Goal: Task Accomplishment & Management: Manage account settings

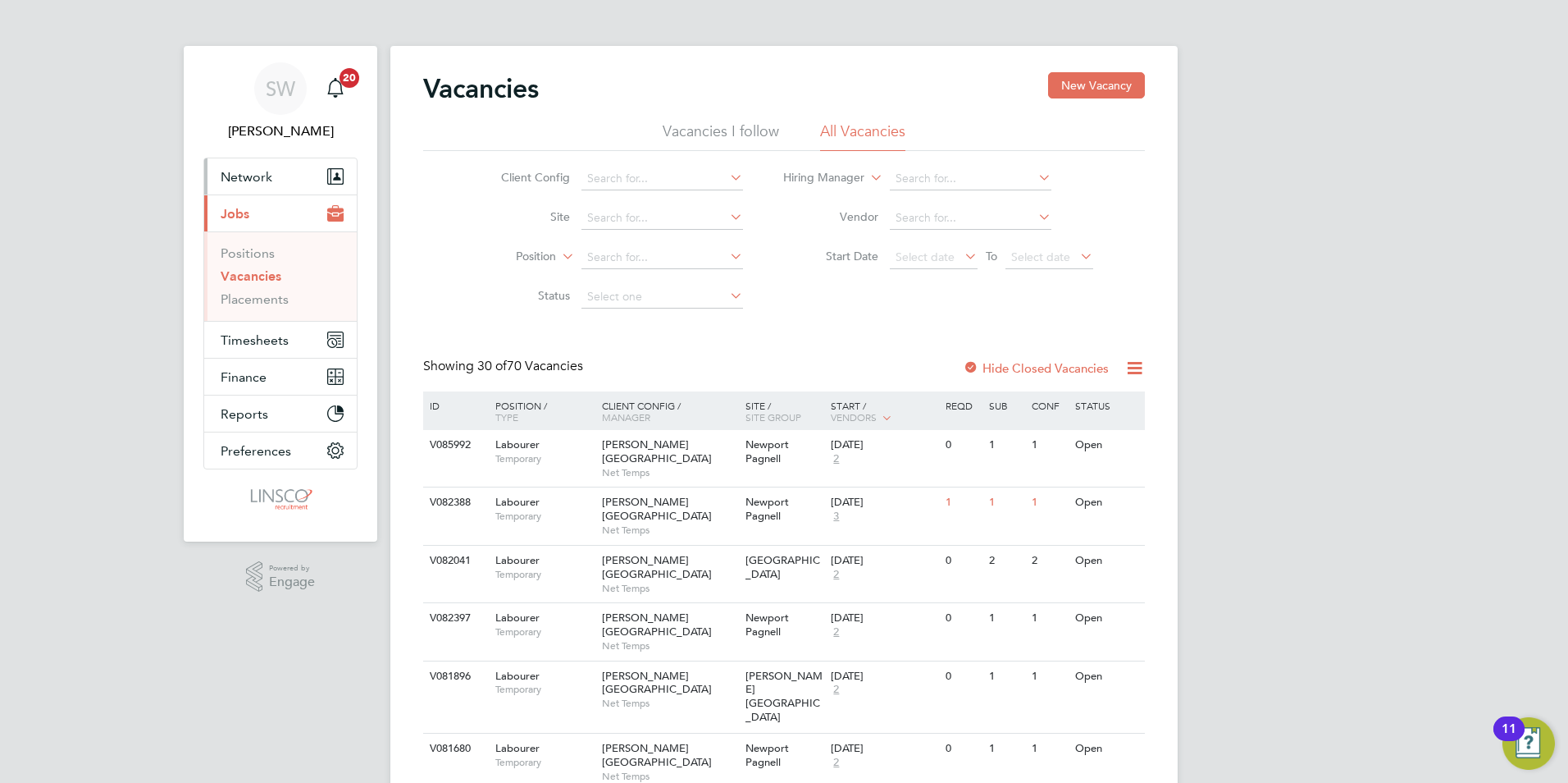
click at [249, 173] on span "Network" at bounding box center [246, 177] width 52 height 16
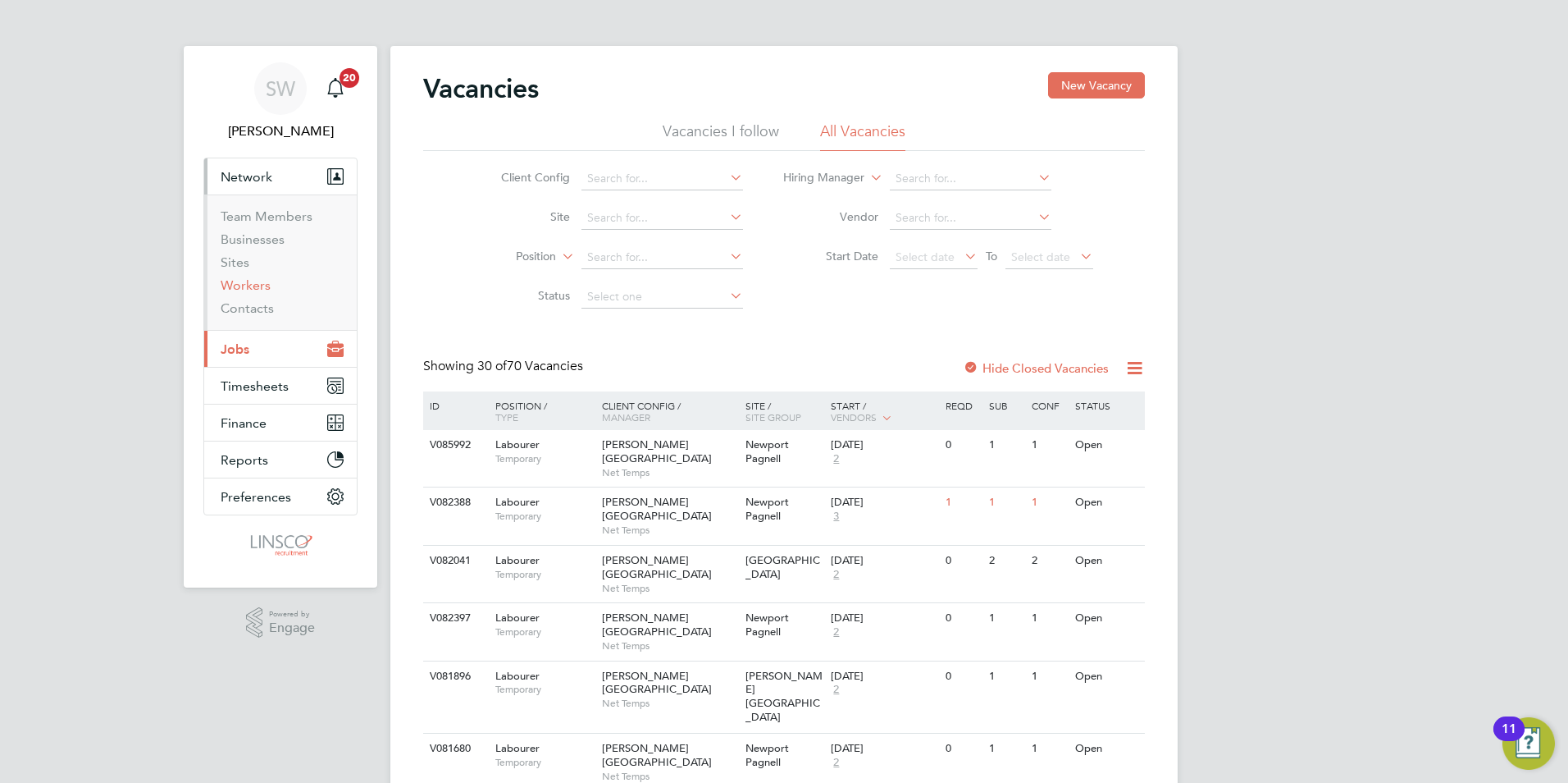
click at [254, 281] on link "Workers" at bounding box center [245, 284] width 50 height 16
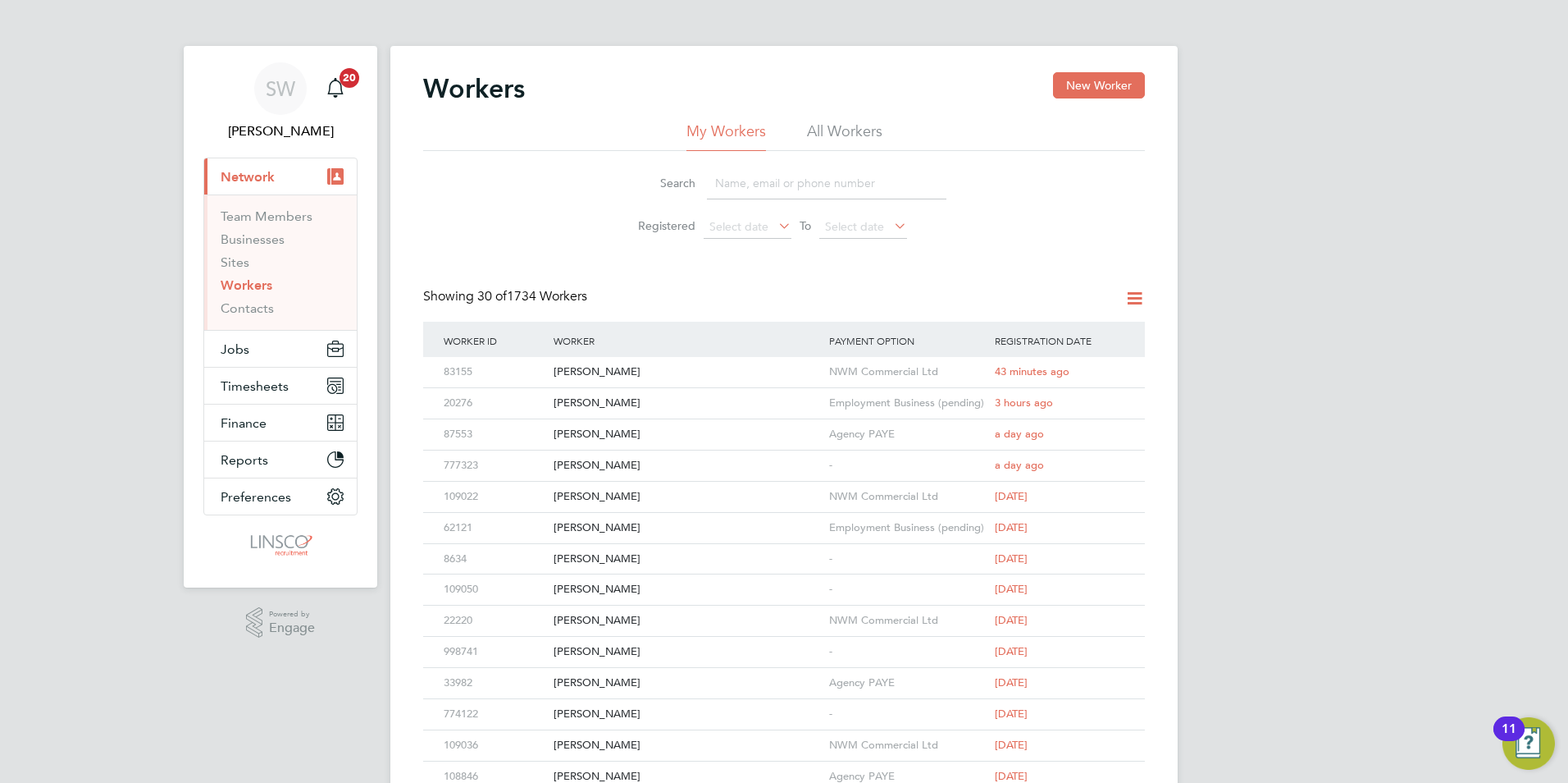
click at [747, 185] on input at bounding box center [827, 183] width 240 height 32
click at [626, 367] on div "[PERSON_NAME]" at bounding box center [687, 371] width 275 height 30
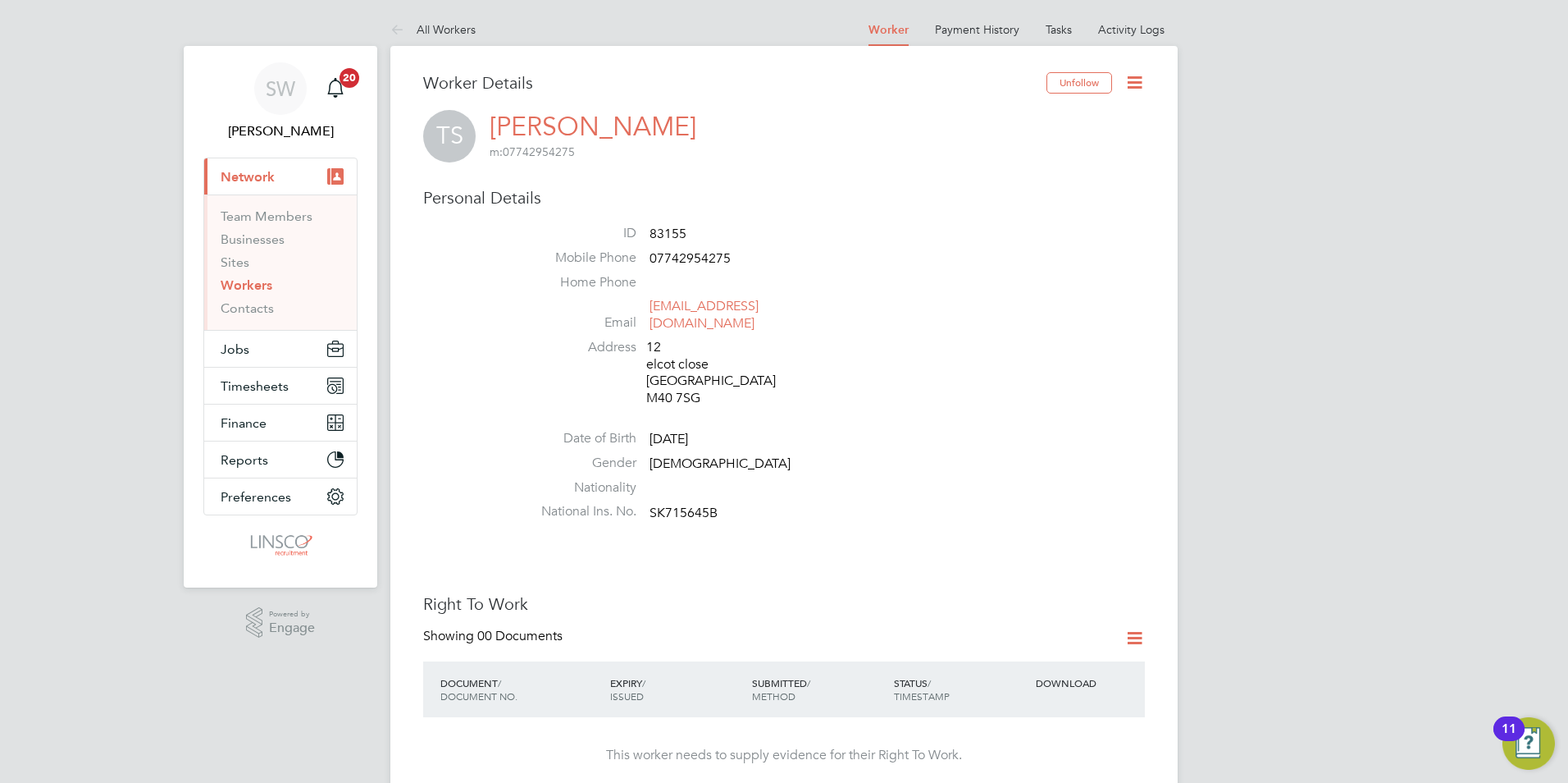
click at [1139, 627] on icon at bounding box center [1135, 638] width 20 height 20
click at [1009, 657] on li "Add Right To Work Document" at bounding box center [1043, 660] width 197 height 23
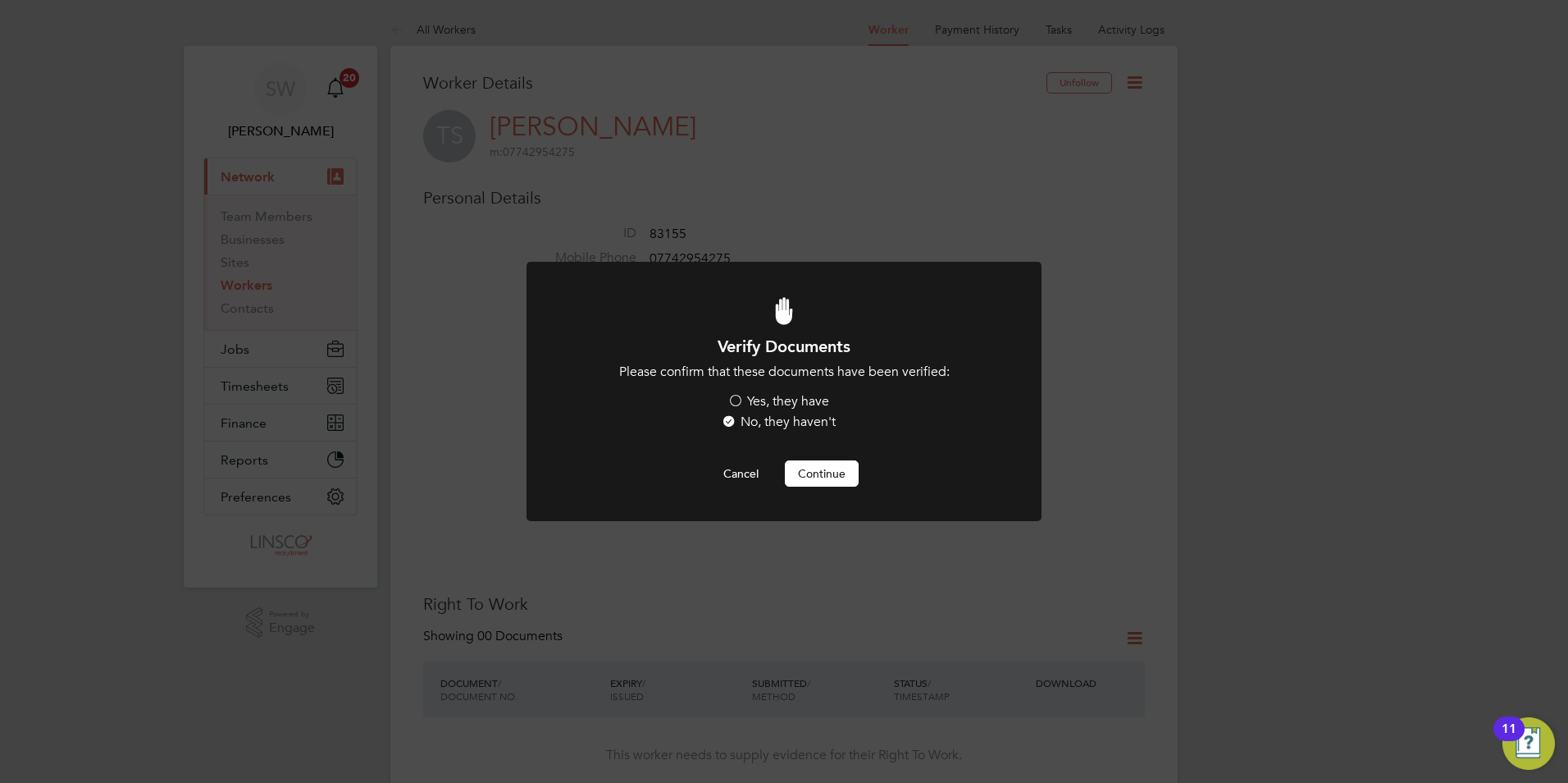
click at [741, 402] on label "Yes, they have" at bounding box center [778, 402] width 101 height 17
click at [0, 0] on input "Yes, they have" at bounding box center [0, 0] width 0 height 0
click at [807, 467] on button "Continue" at bounding box center [821, 473] width 74 height 27
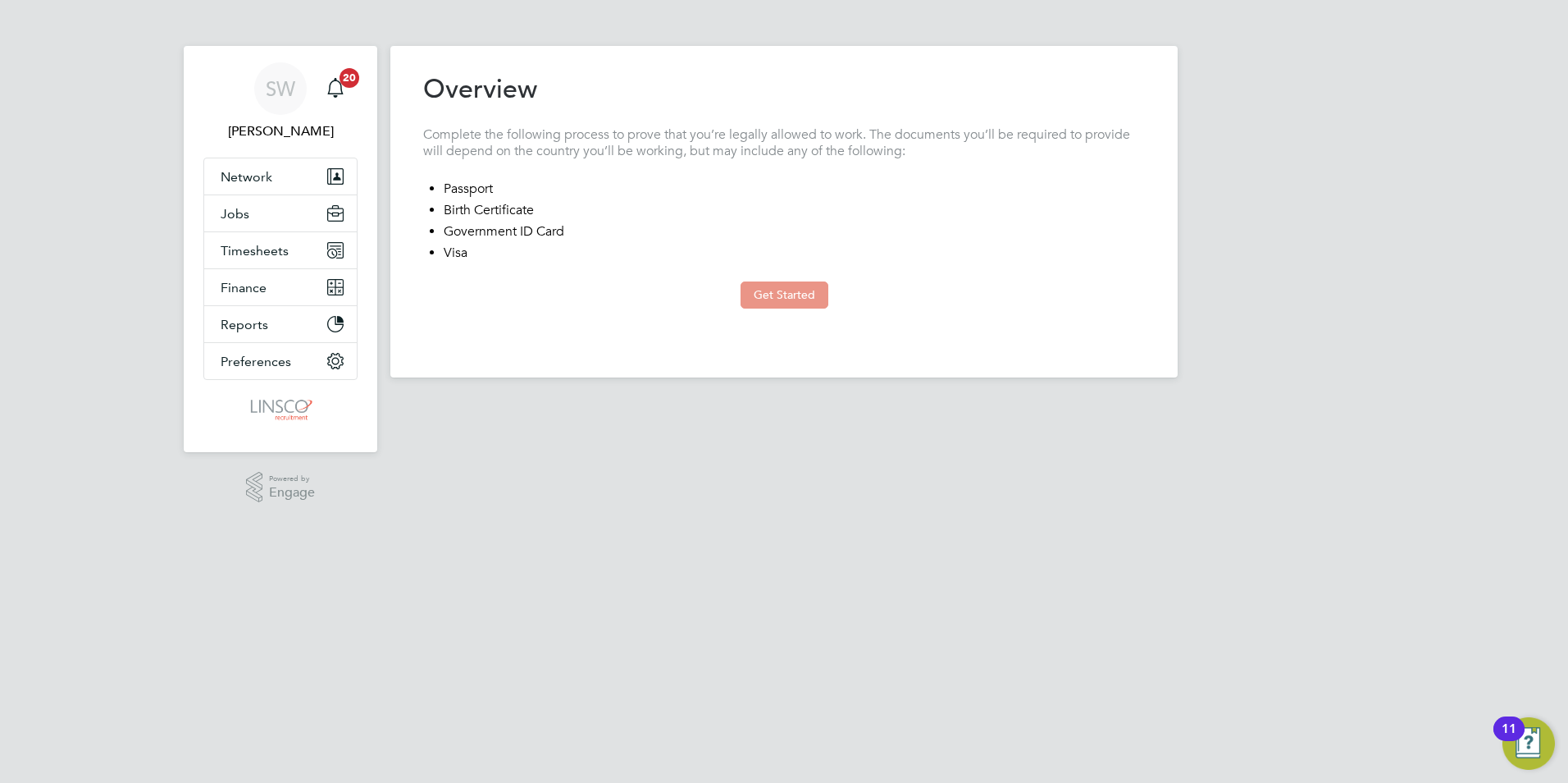
click at [781, 284] on button "Get Started" at bounding box center [784, 295] width 88 height 27
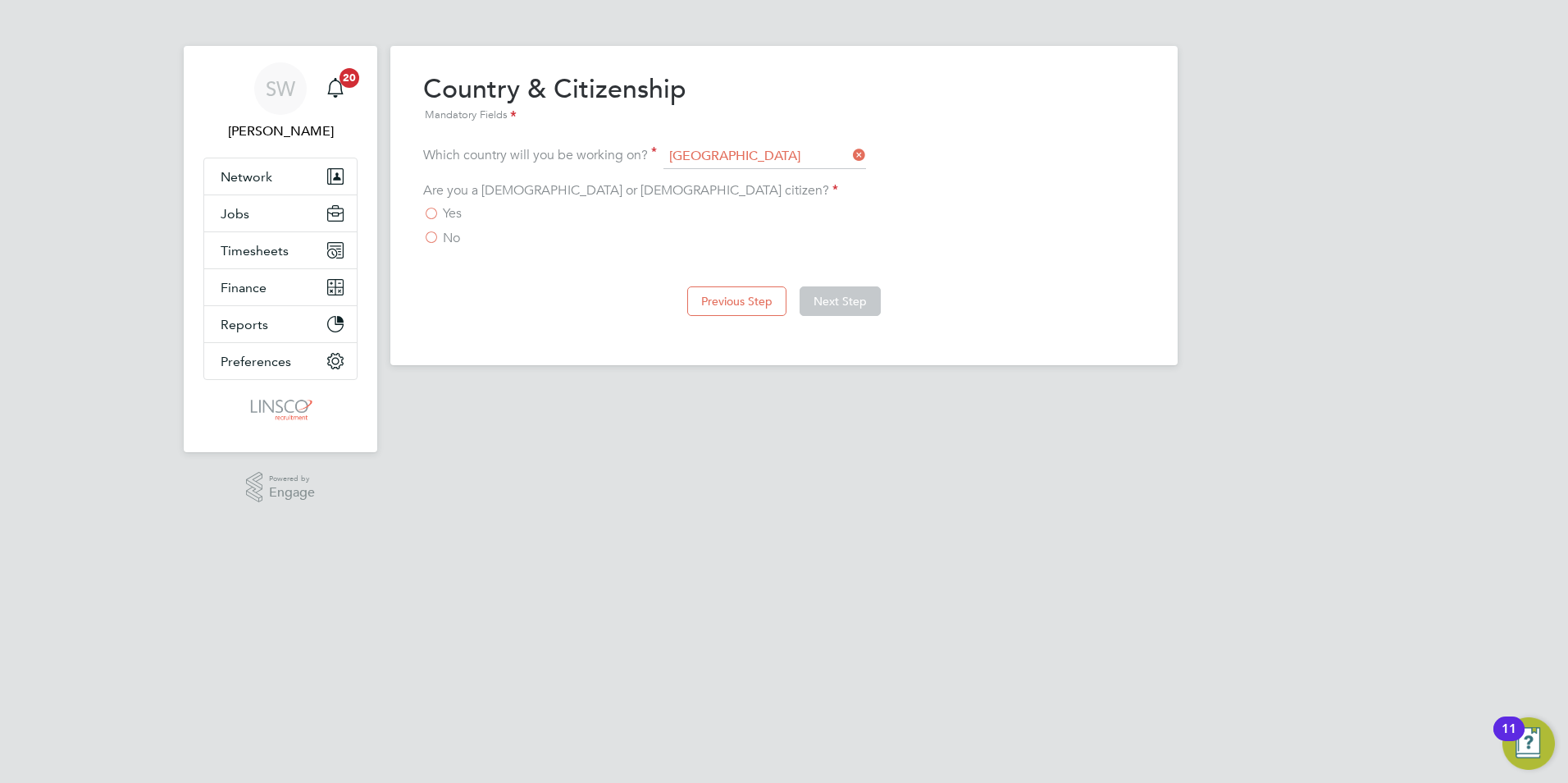
click at [435, 236] on label "No" at bounding box center [442, 238] width 37 height 16
click at [0, 0] on input "No" at bounding box center [0, 0] width 0 height 0
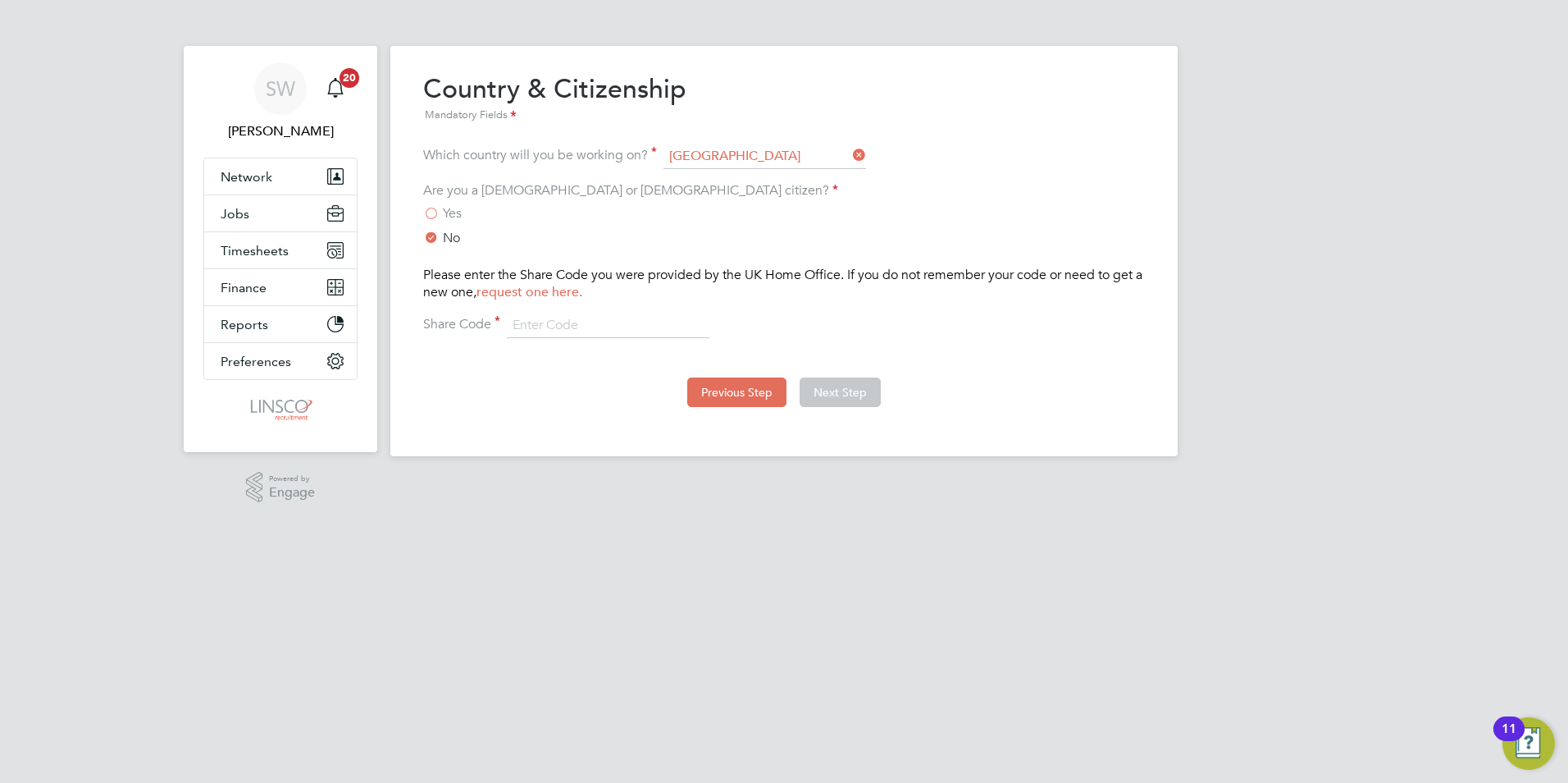
click at [736, 388] on button "Previous Step" at bounding box center [737, 392] width 100 height 29
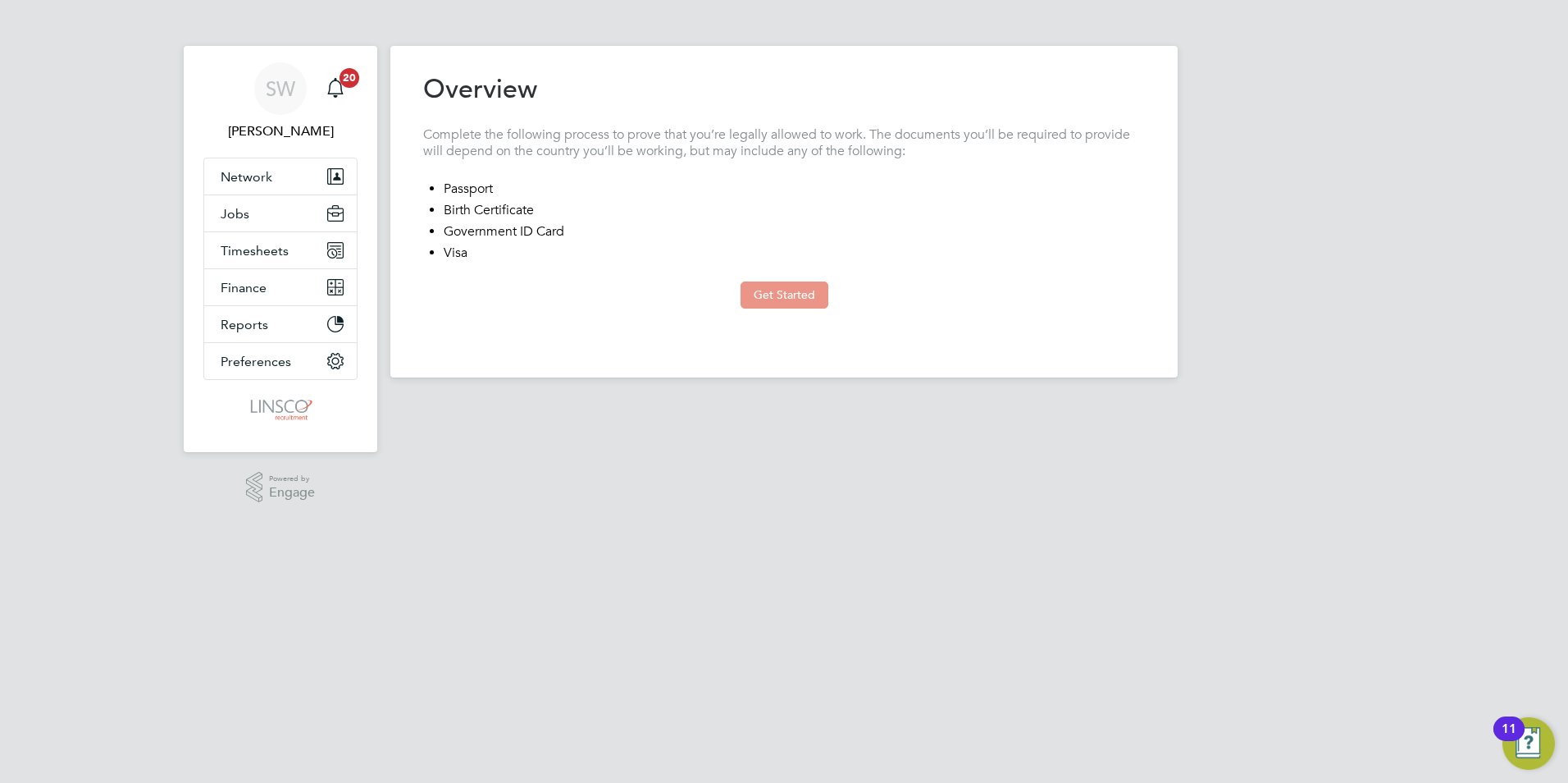
click at [761, 298] on button "Get Started" at bounding box center [784, 295] width 88 height 27
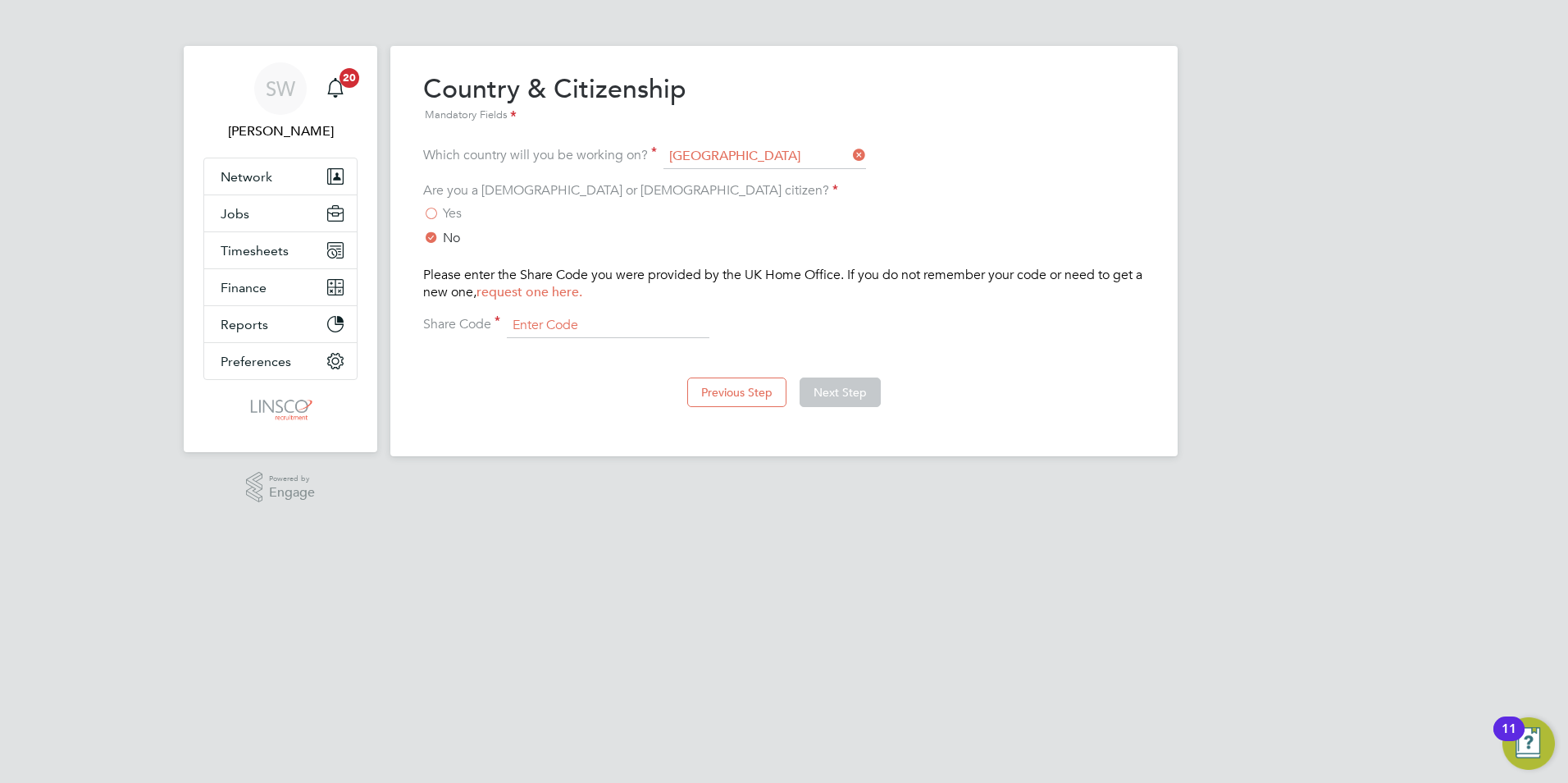
click at [560, 332] on input at bounding box center [608, 326] width 203 height 25
type input "wz5 dtf 6ew"
click at [828, 397] on button "Next Step" at bounding box center [840, 392] width 81 height 29
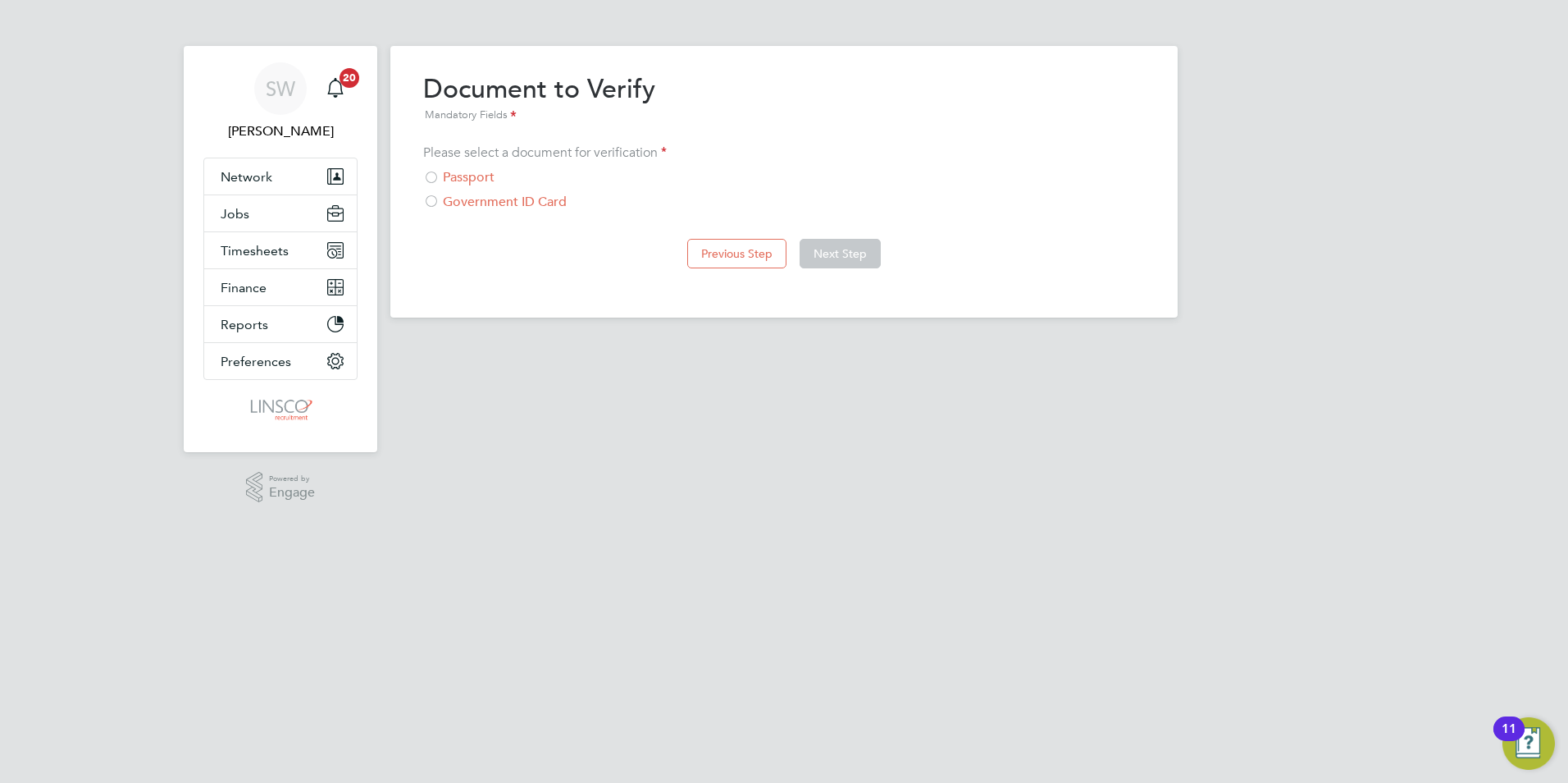
click at [469, 200] on div "Government ID Card" at bounding box center [784, 202] width 721 height 17
click at [855, 257] on button "Next Step" at bounding box center [840, 253] width 81 height 29
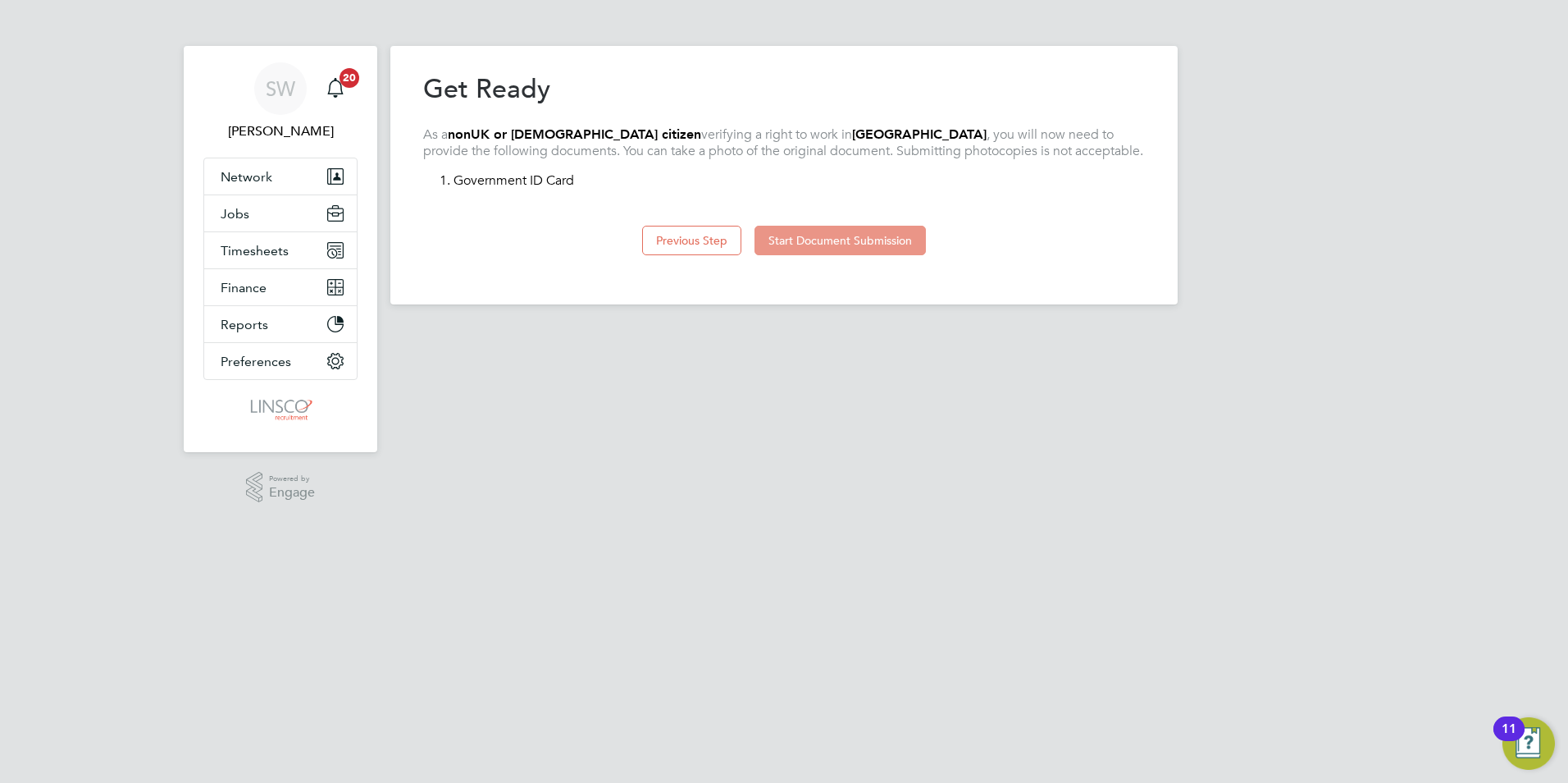
click at [826, 243] on button "Start Document Submission" at bounding box center [839, 241] width 171 height 29
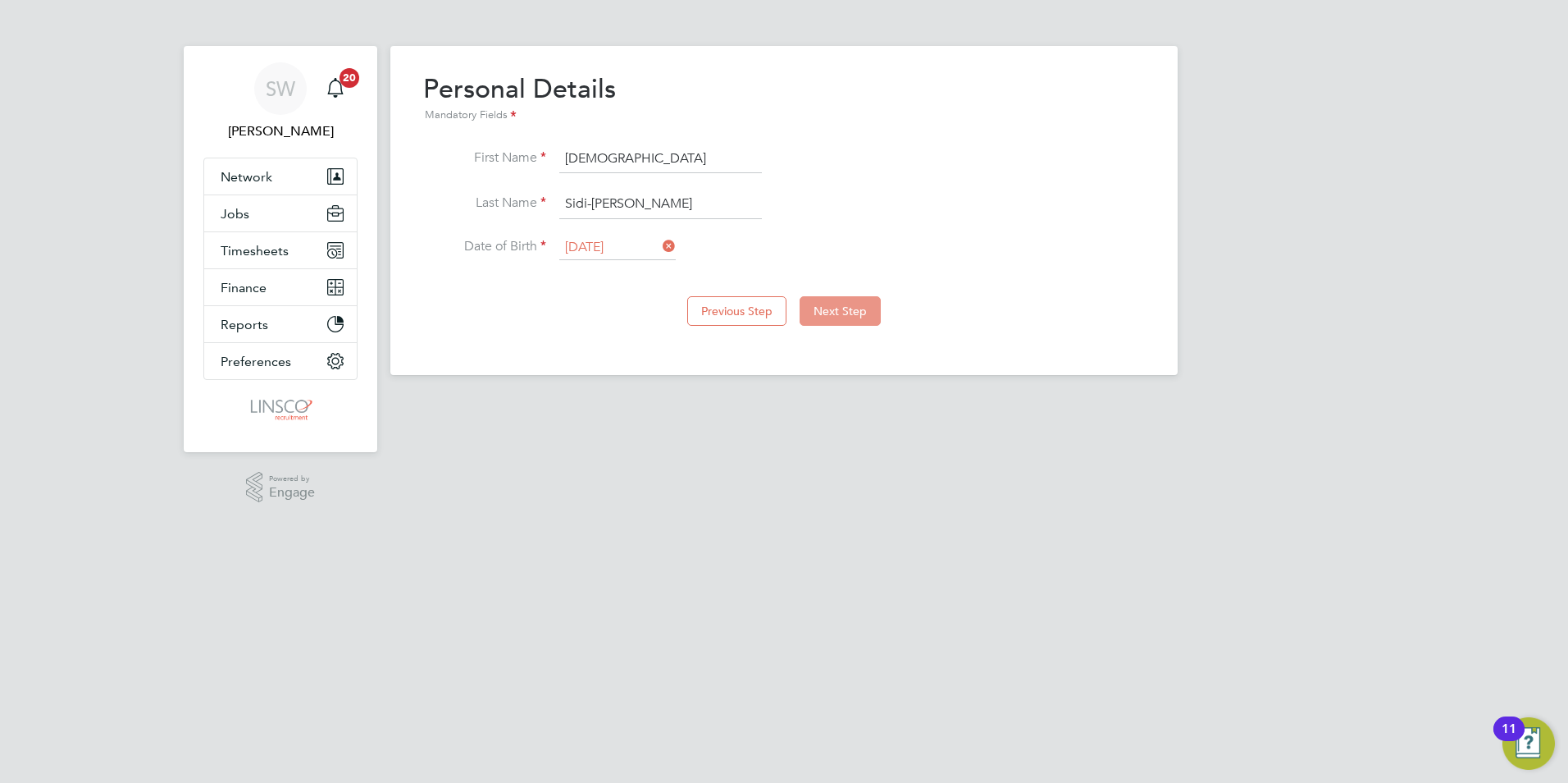
click at [832, 303] on button "Next Step" at bounding box center [840, 311] width 81 height 29
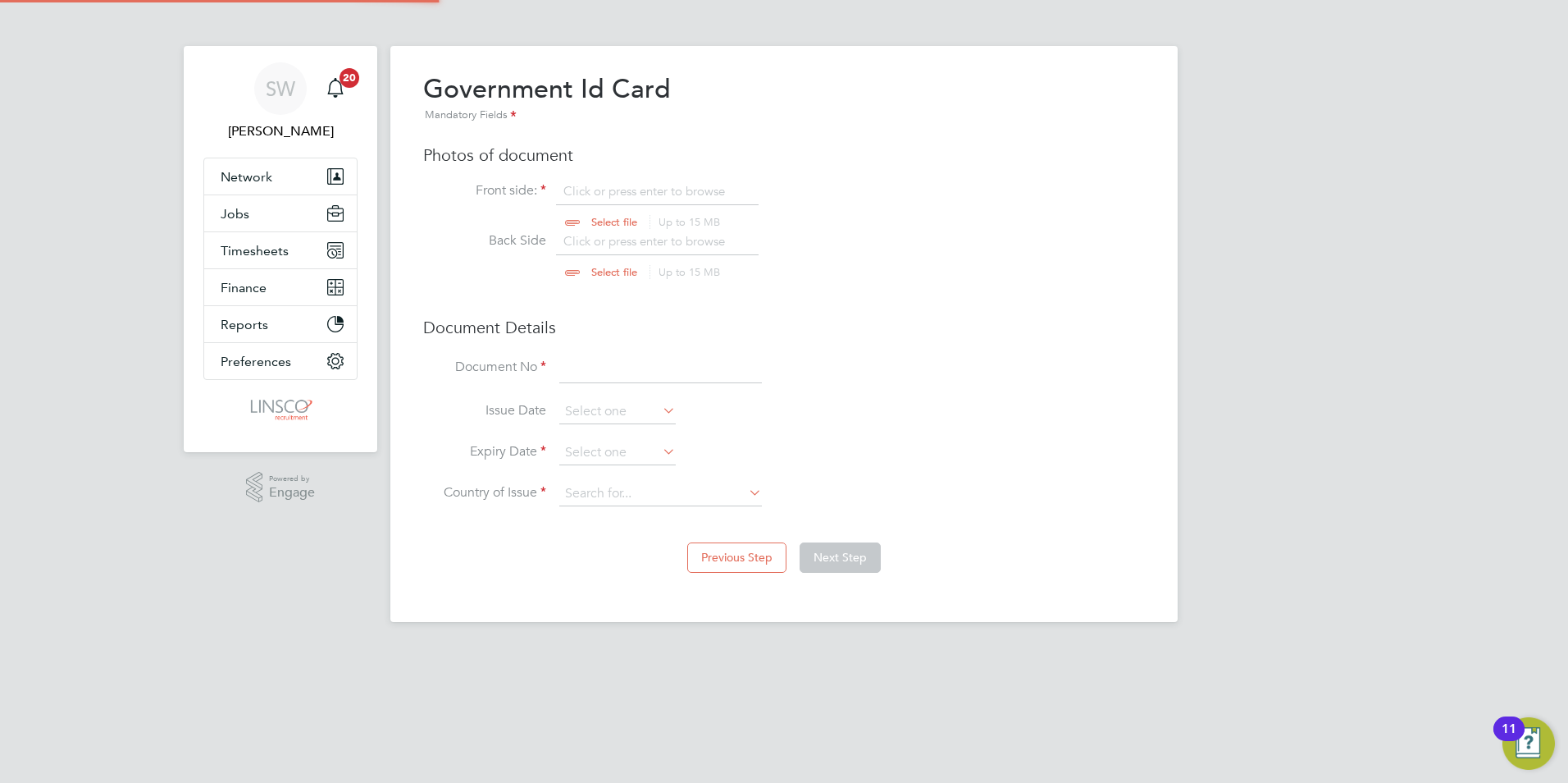
scroll to position [22, 203]
click at [605, 219] on input "file" at bounding box center [630, 208] width 258 height 49
type input "C:\fakepath\front of res permit.jpg"
click at [601, 267] on input "file" at bounding box center [630, 258] width 258 height 49
type input "C:\fakepath\back of res permit.jpg"
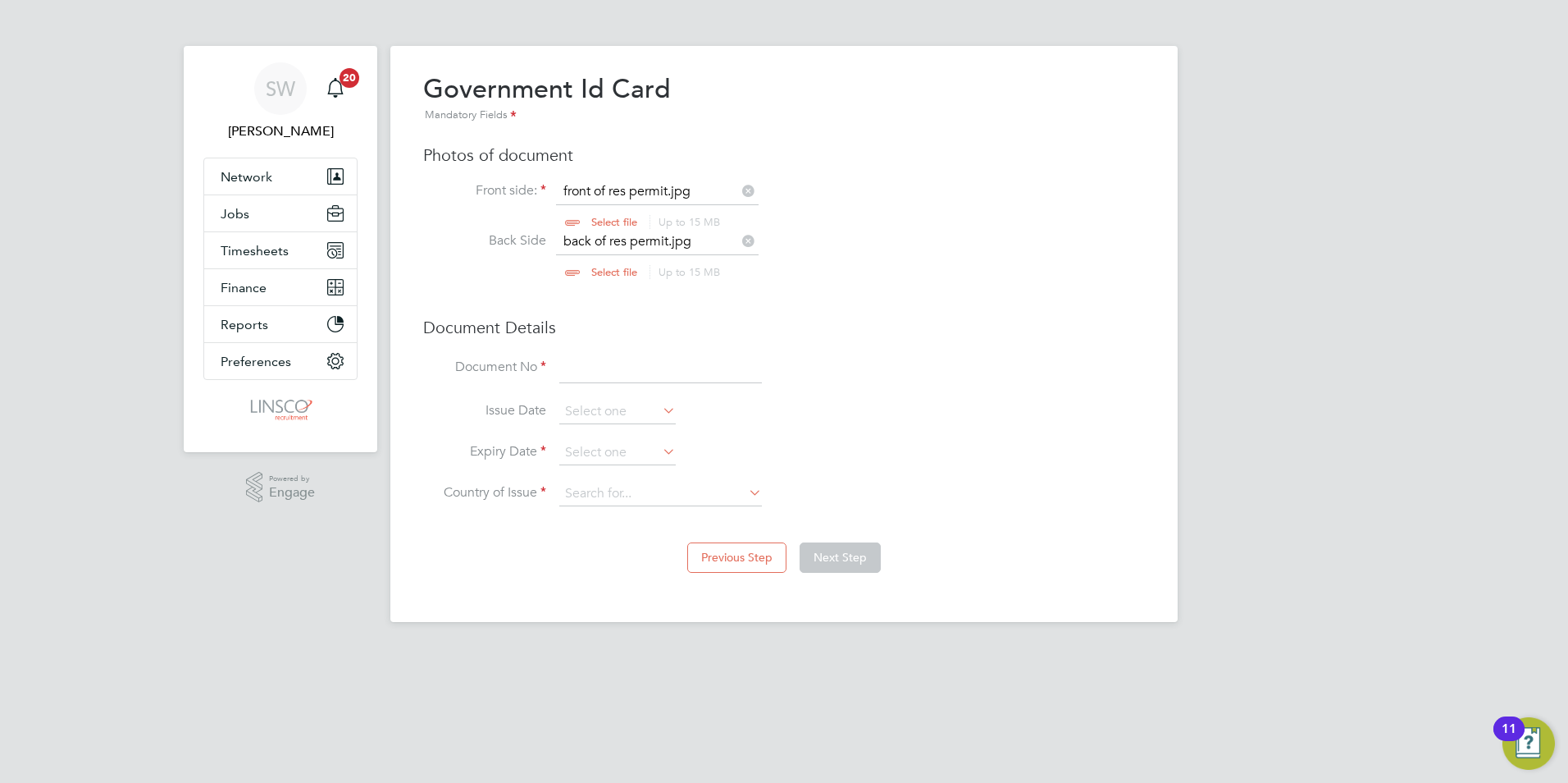
click at [603, 351] on div "Government Id Card Mandatory Fields Photos of document Front side: front of res…" at bounding box center [784, 297] width 721 height 450
click at [603, 358] on input at bounding box center [661, 369] width 203 height 29
click at [589, 369] on input at bounding box center [661, 369] width 203 height 29
type input "rvx097112"
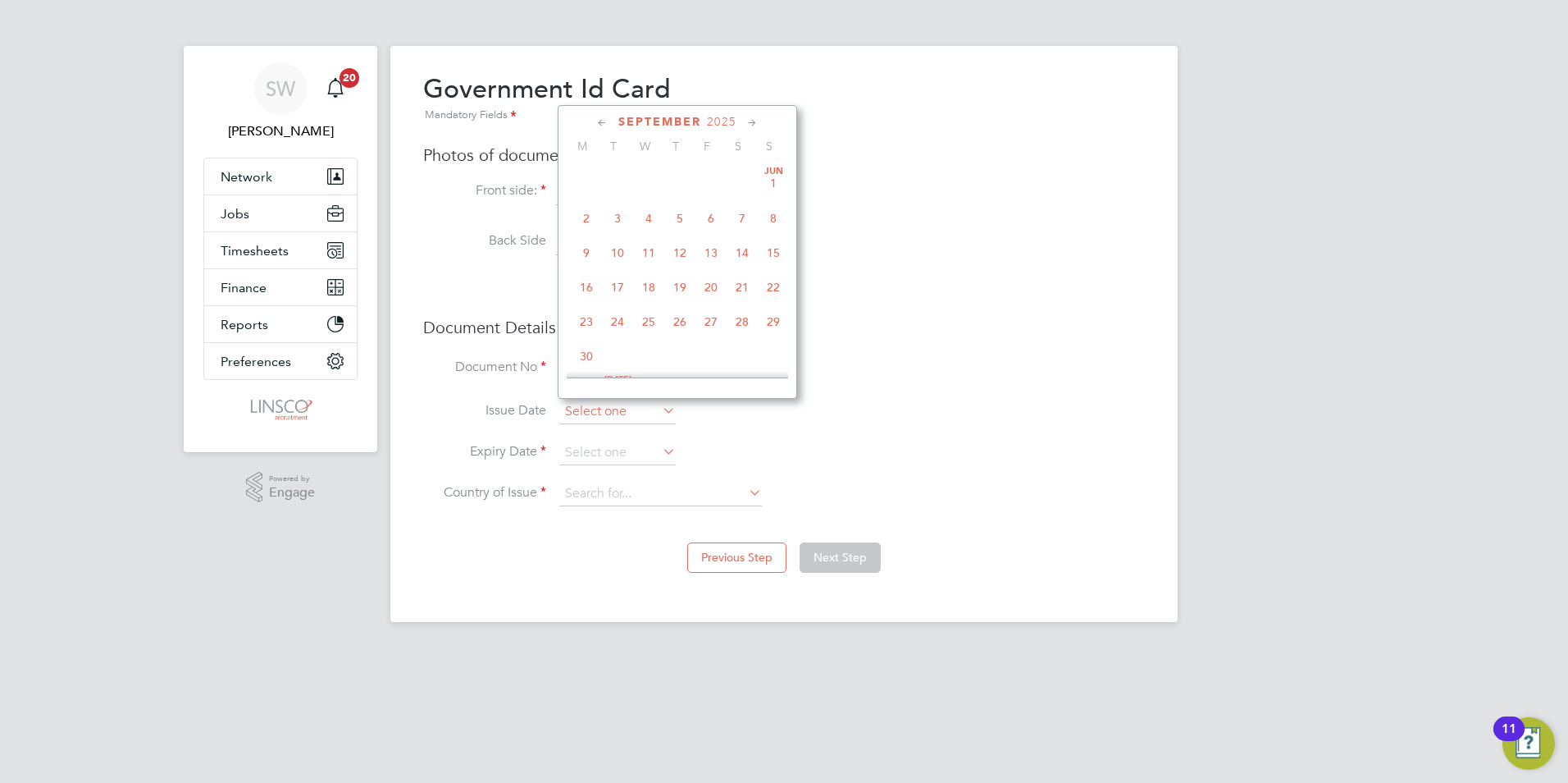
click at [624, 408] on input at bounding box center [617, 412] width 116 height 25
click at [723, 116] on span "2025" at bounding box center [721, 122] width 29 height 14
click at [740, 241] on span "2023" at bounding box center [742, 233] width 31 height 31
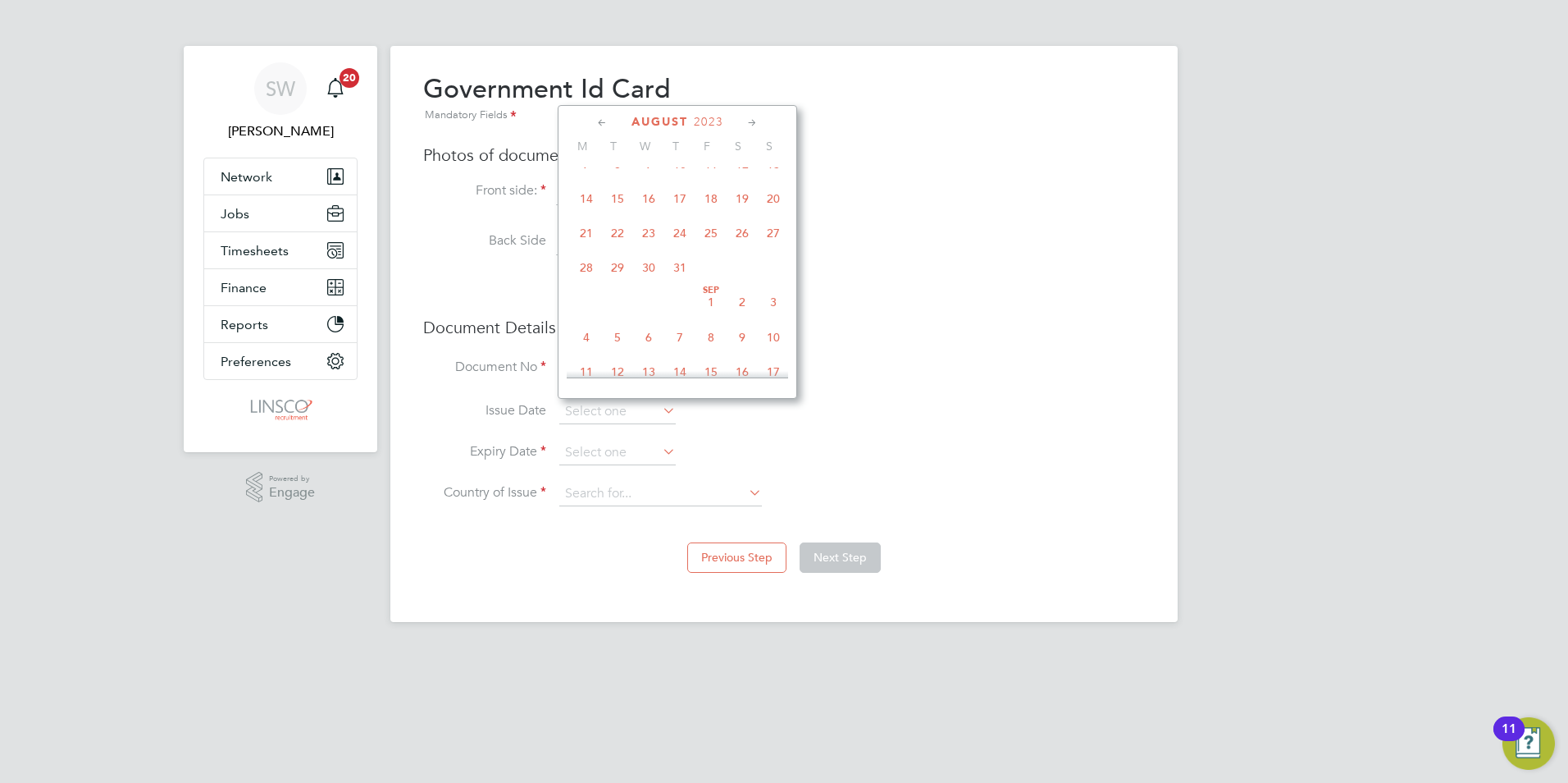
click at [599, 118] on icon at bounding box center [602, 123] width 16 height 18
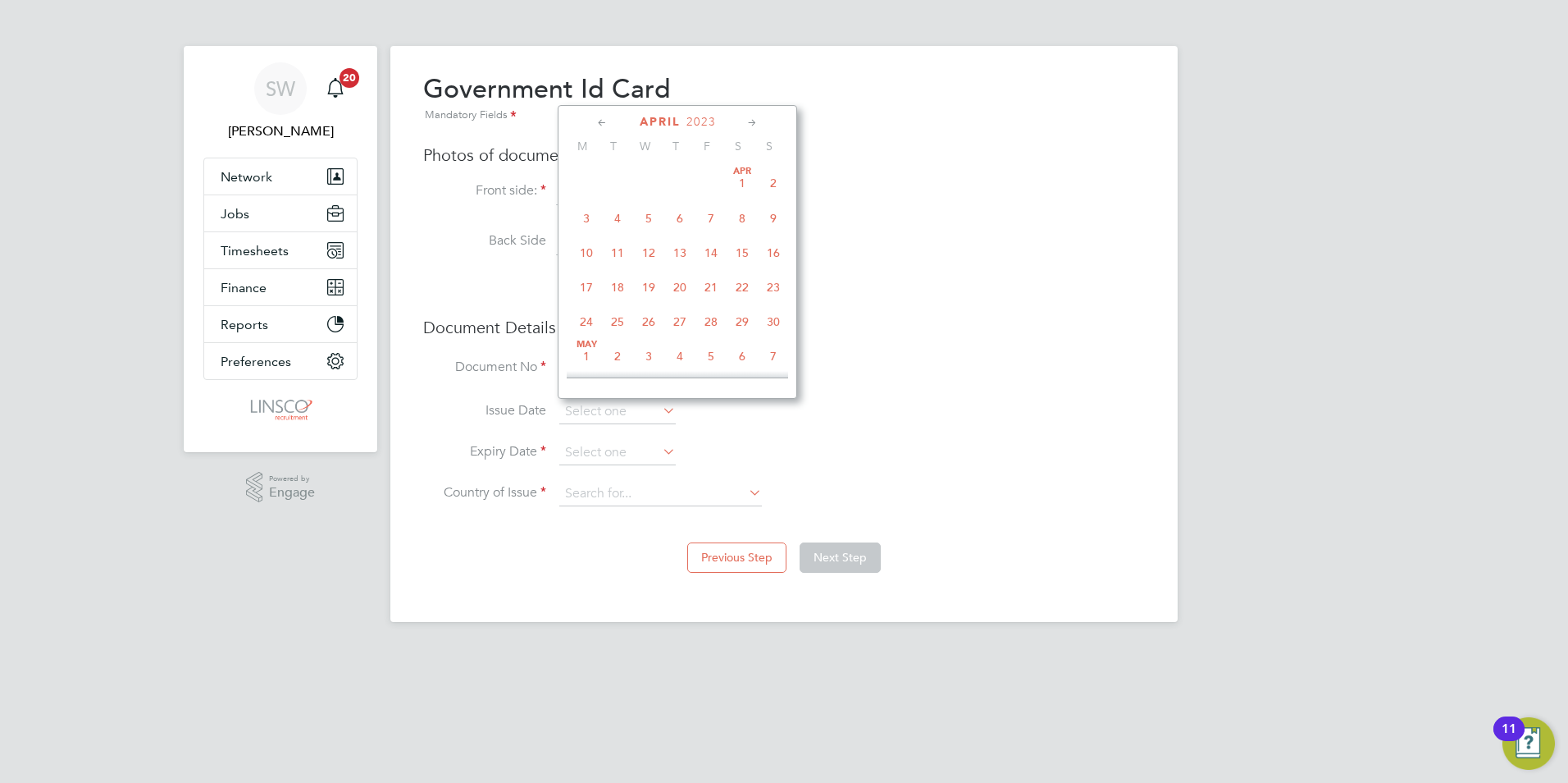
click at [599, 118] on icon at bounding box center [602, 123] width 16 height 18
click at [754, 116] on icon at bounding box center [752, 123] width 16 height 18
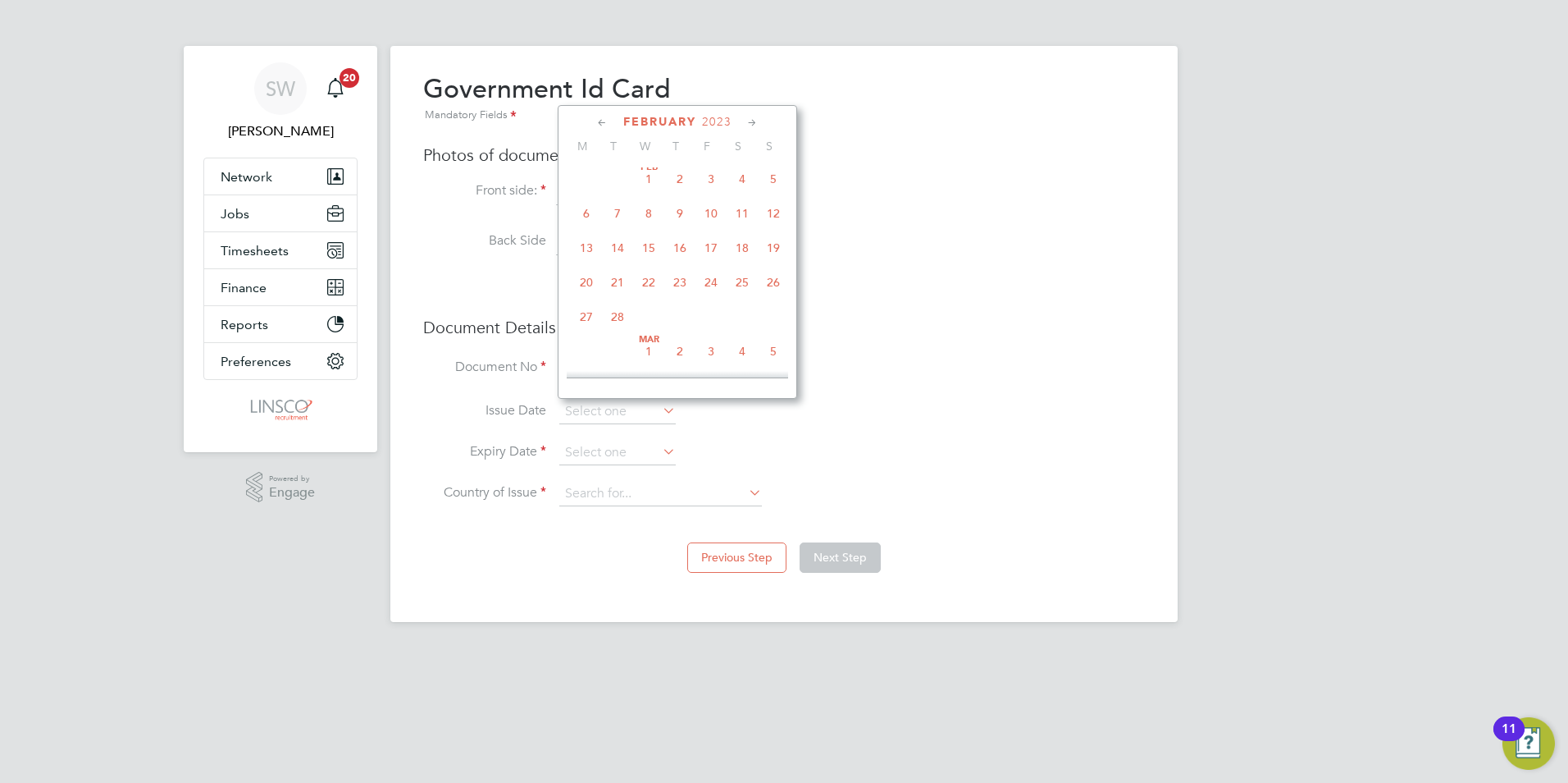
click at [646, 286] on span "22" at bounding box center [648, 283] width 31 height 31
type input "22 Feb 2023"
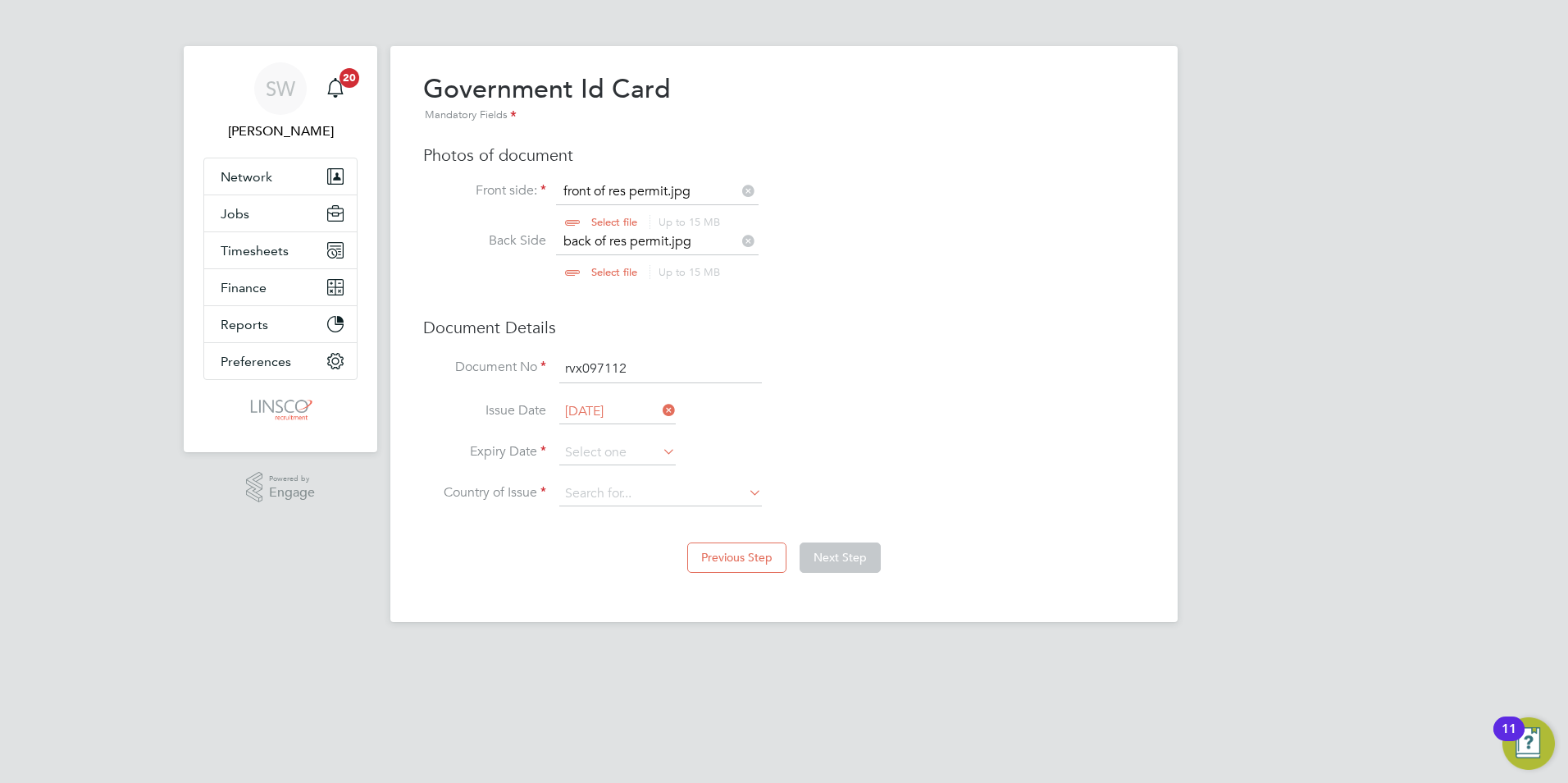
click at [786, 370] on li "Document No rvx097112" at bounding box center [784, 377] width 721 height 46
click at [659, 446] on icon at bounding box center [659, 451] width 0 height 23
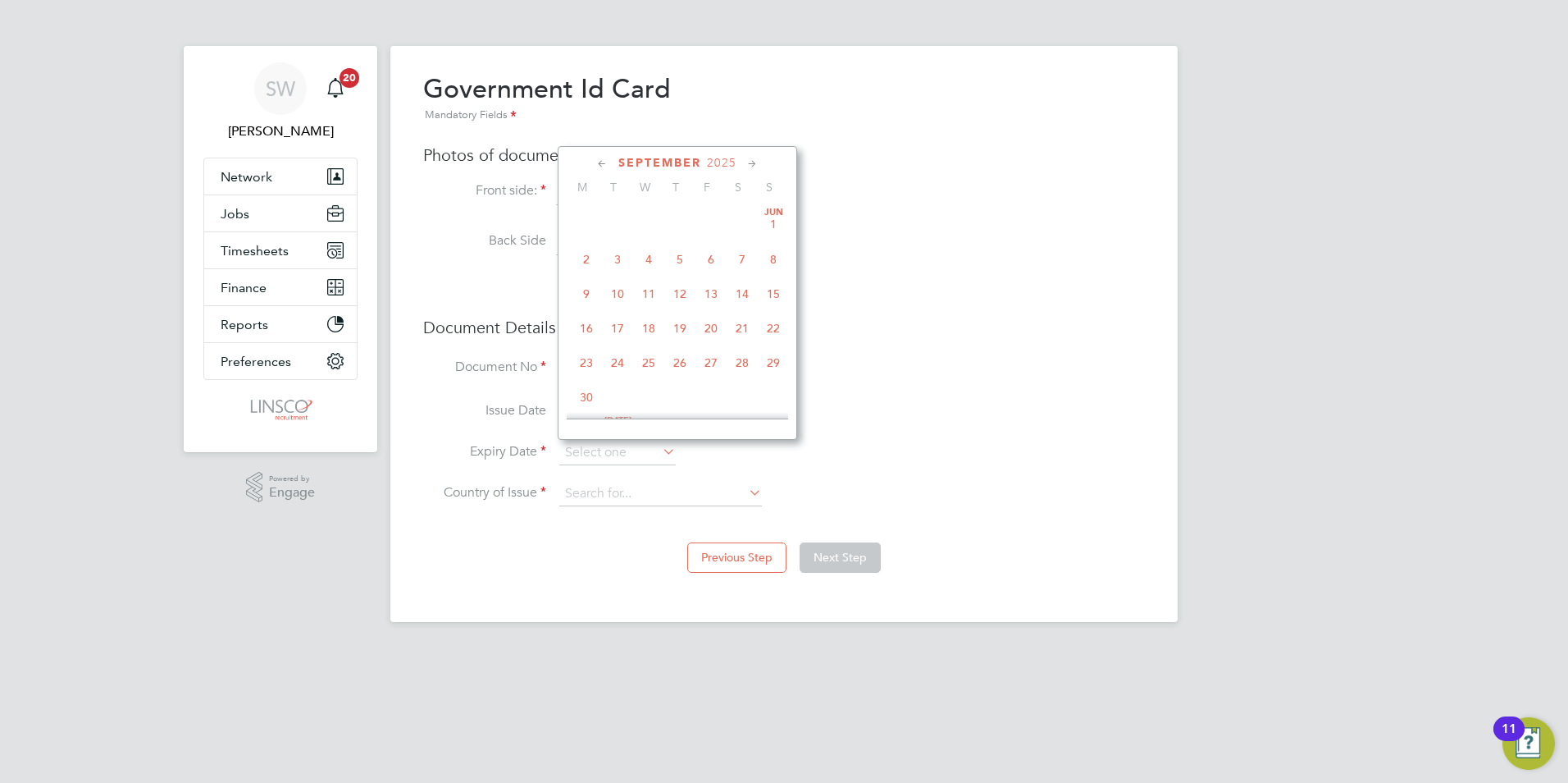
scroll to position [604, 0]
click at [712, 165] on span "2025" at bounding box center [721, 162] width 29 height 14
click at [771, 284] on span "2024" at bounding box center [773, 274] width 31 height 31
click at [752, 161] on icon at bounding box center [752, 165] width 16 height 18
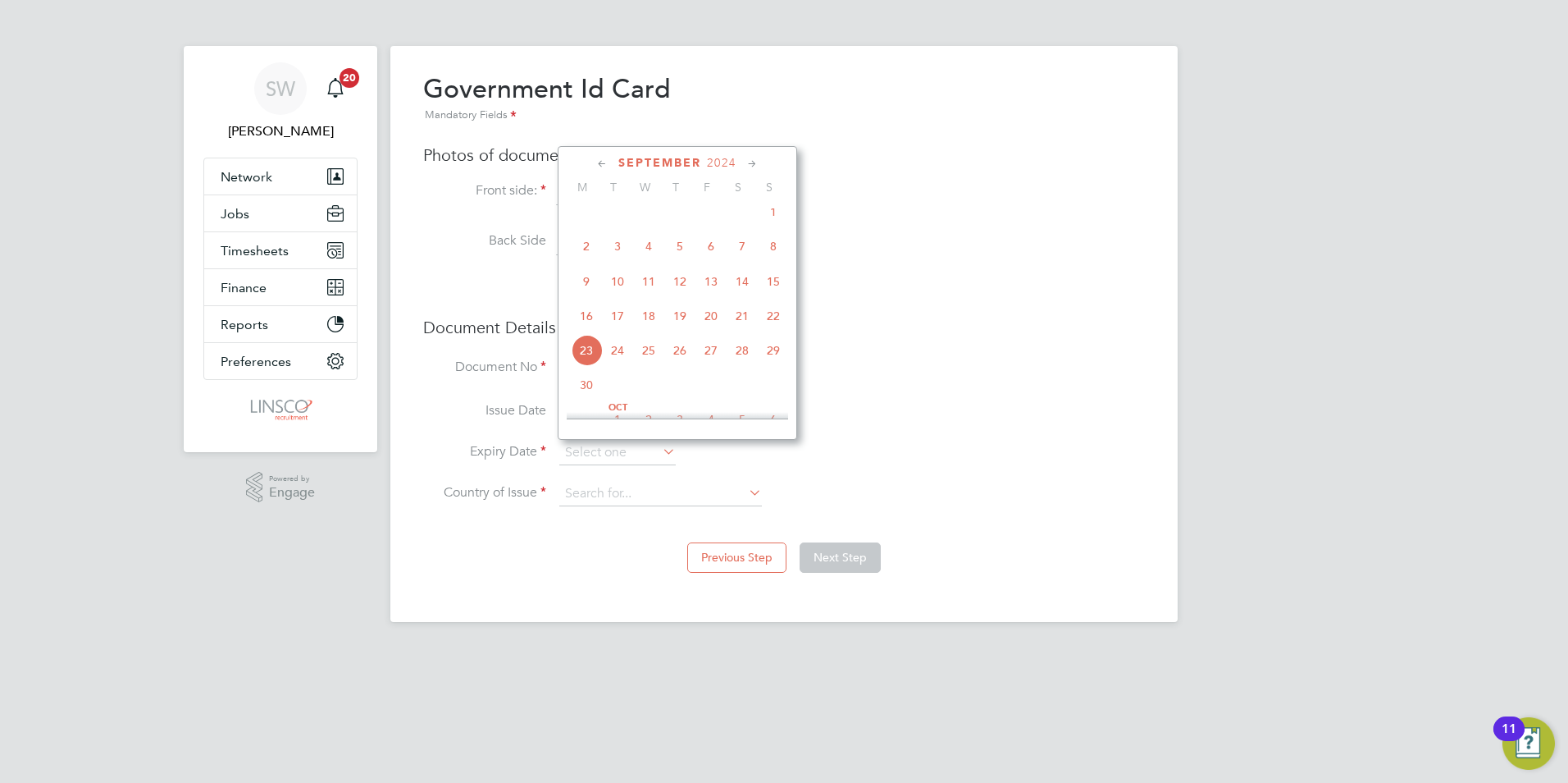
click at [752, 161] on icon at bounding box center [752, 165] width 16 height 18
click at [624, 387] on span "31" at bounding box center [617, 371] width 31 height 31
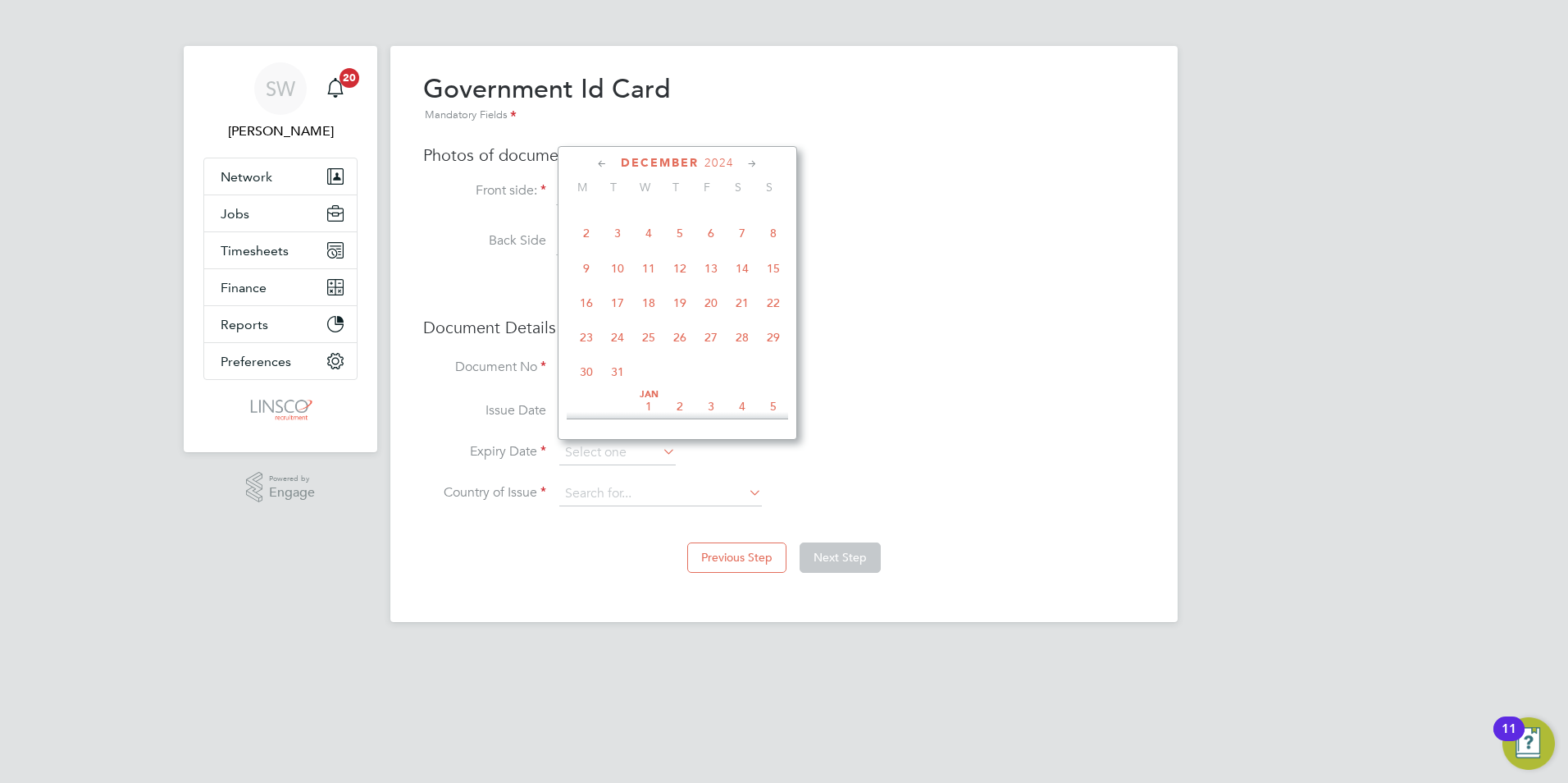
type input "31 Dec 2024"
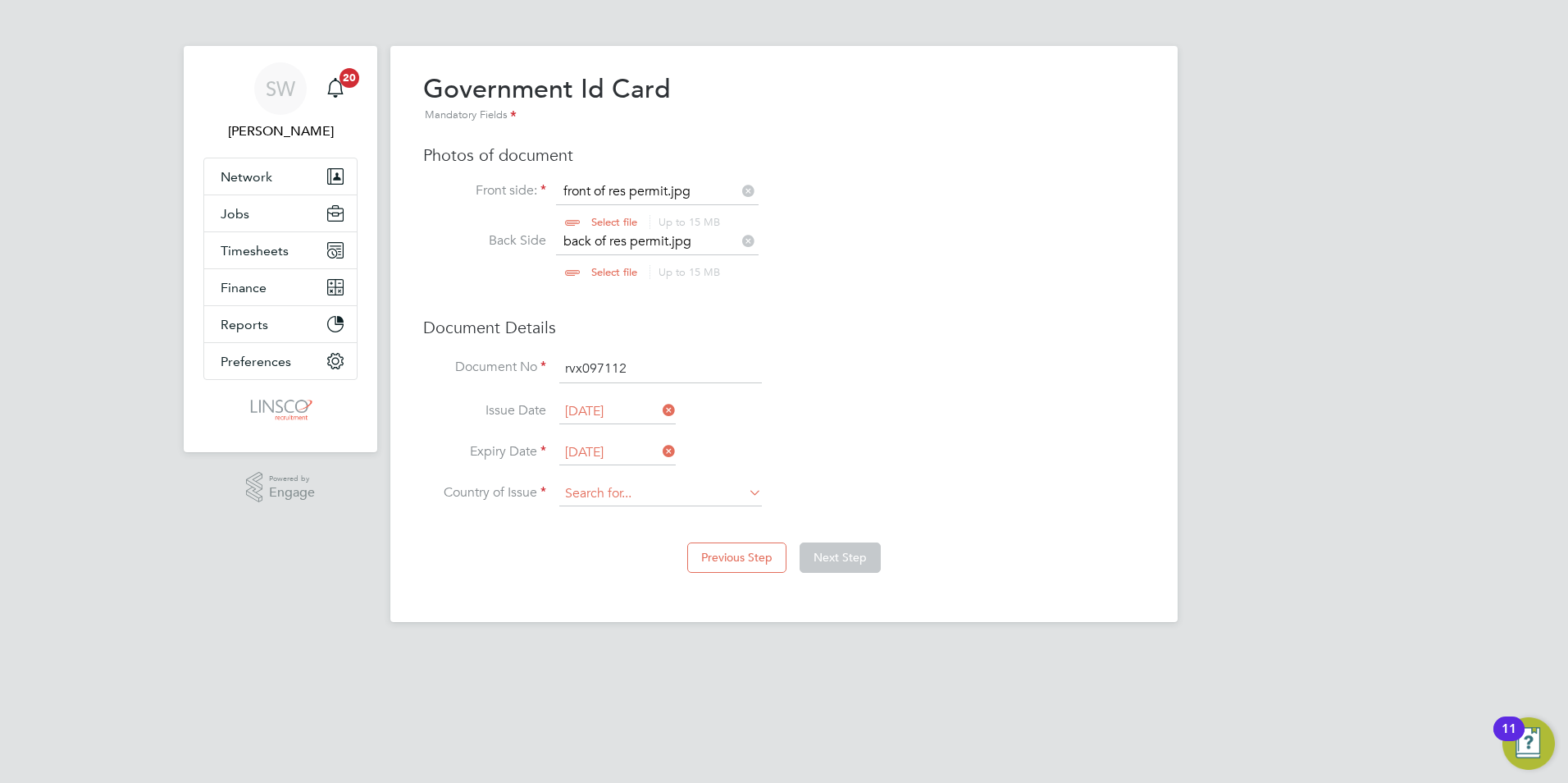
click at [702, 483] on input at bounding box center [661, 493] width 203 height 25
click at [623, 542] on li "Gha na" at bounding box center [660, 541] width 204 height 22
type input "Ghana"
click at [848, 547] on button "Next Step" at bounding box center [840, 557] width 81 height 29
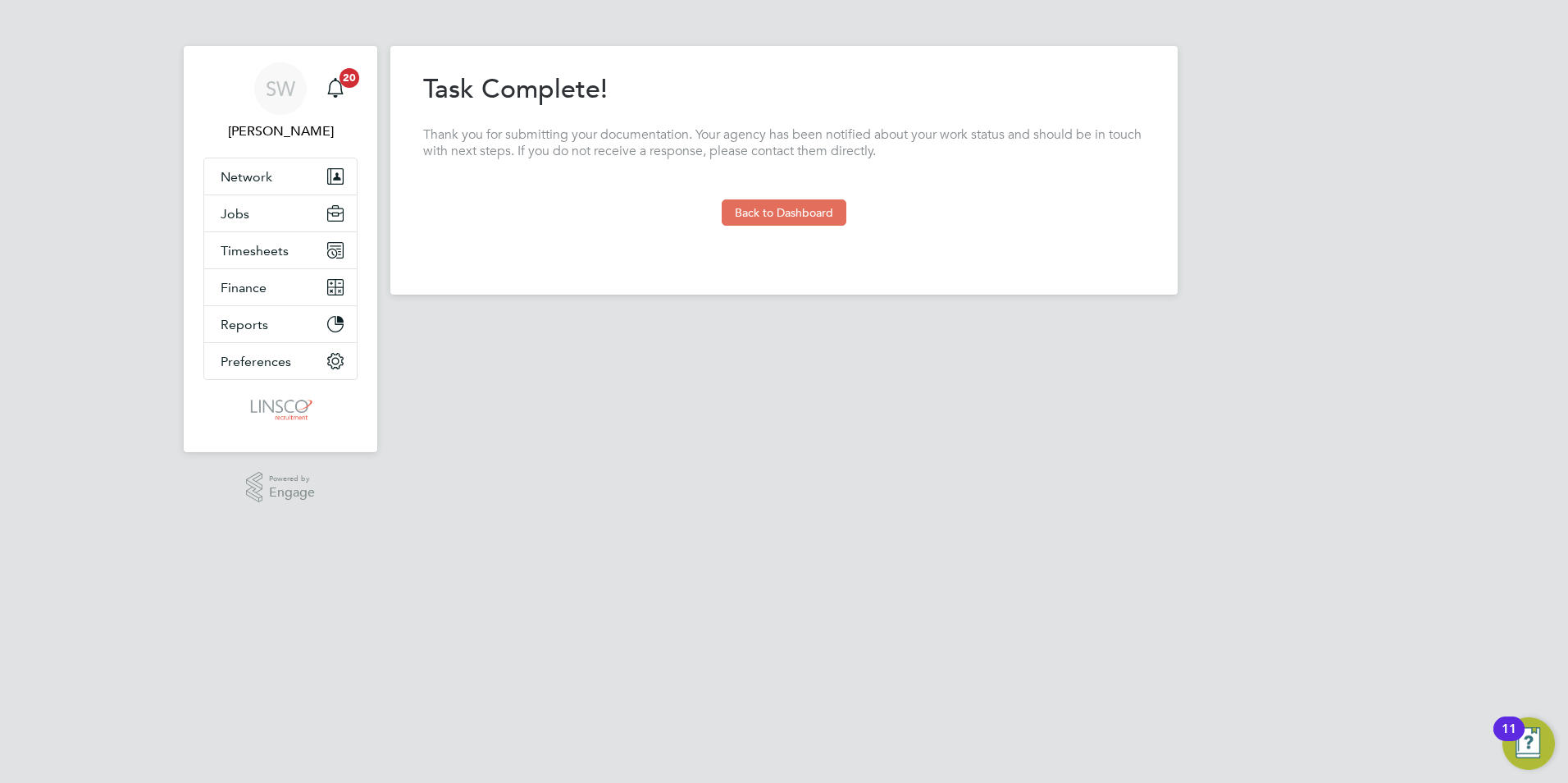
click at [765, 227] on div "Previous Step Next Step" at bounding box center [784, 243] width 721 height 36
click at [765, 224] on button "Back to Dashboard" at bounding box center [784, 212] width 124 height 27
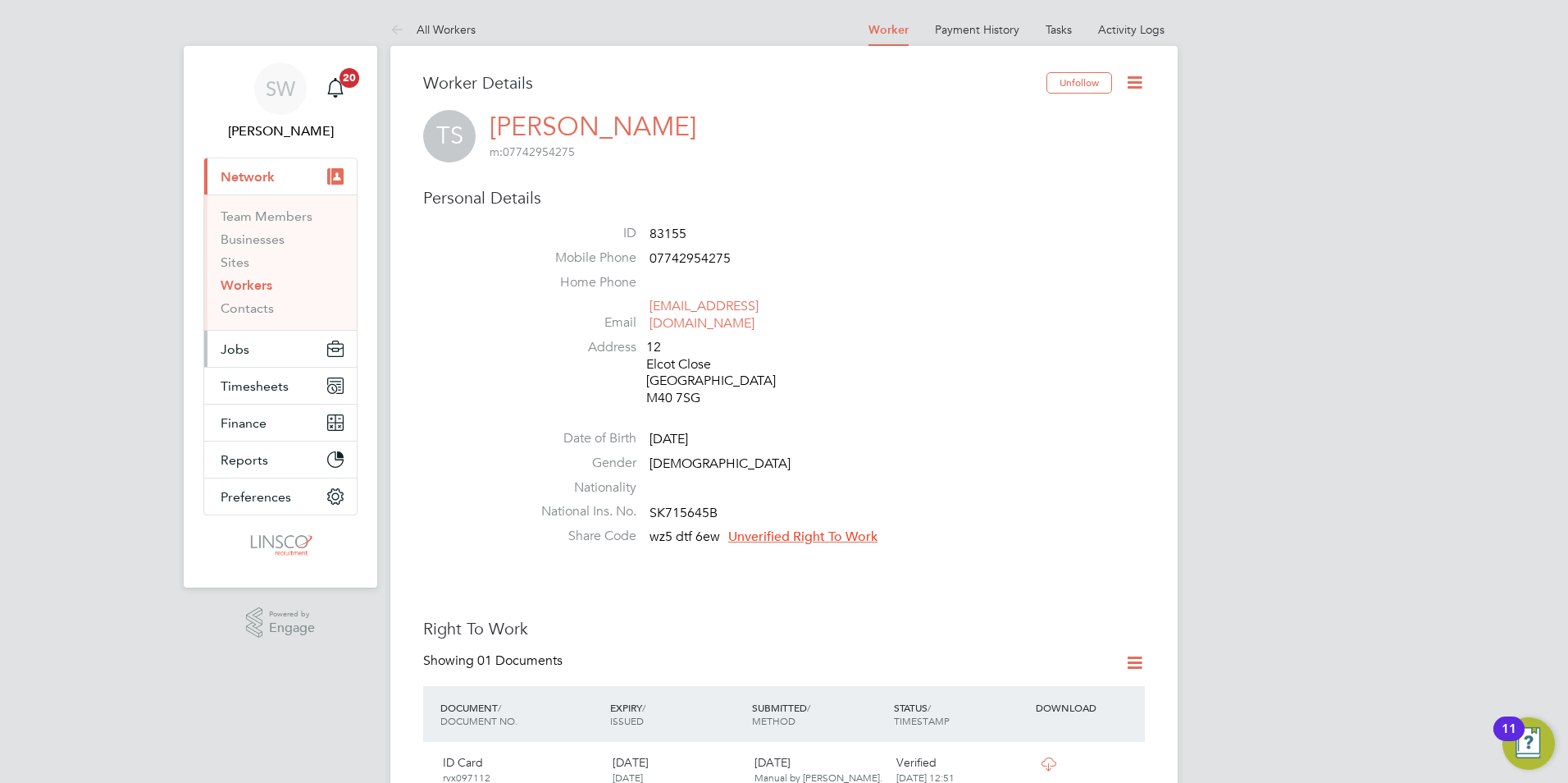
click at [257, 353] on button "Jobs" at bounding box center [280, 348] width 153 height 36
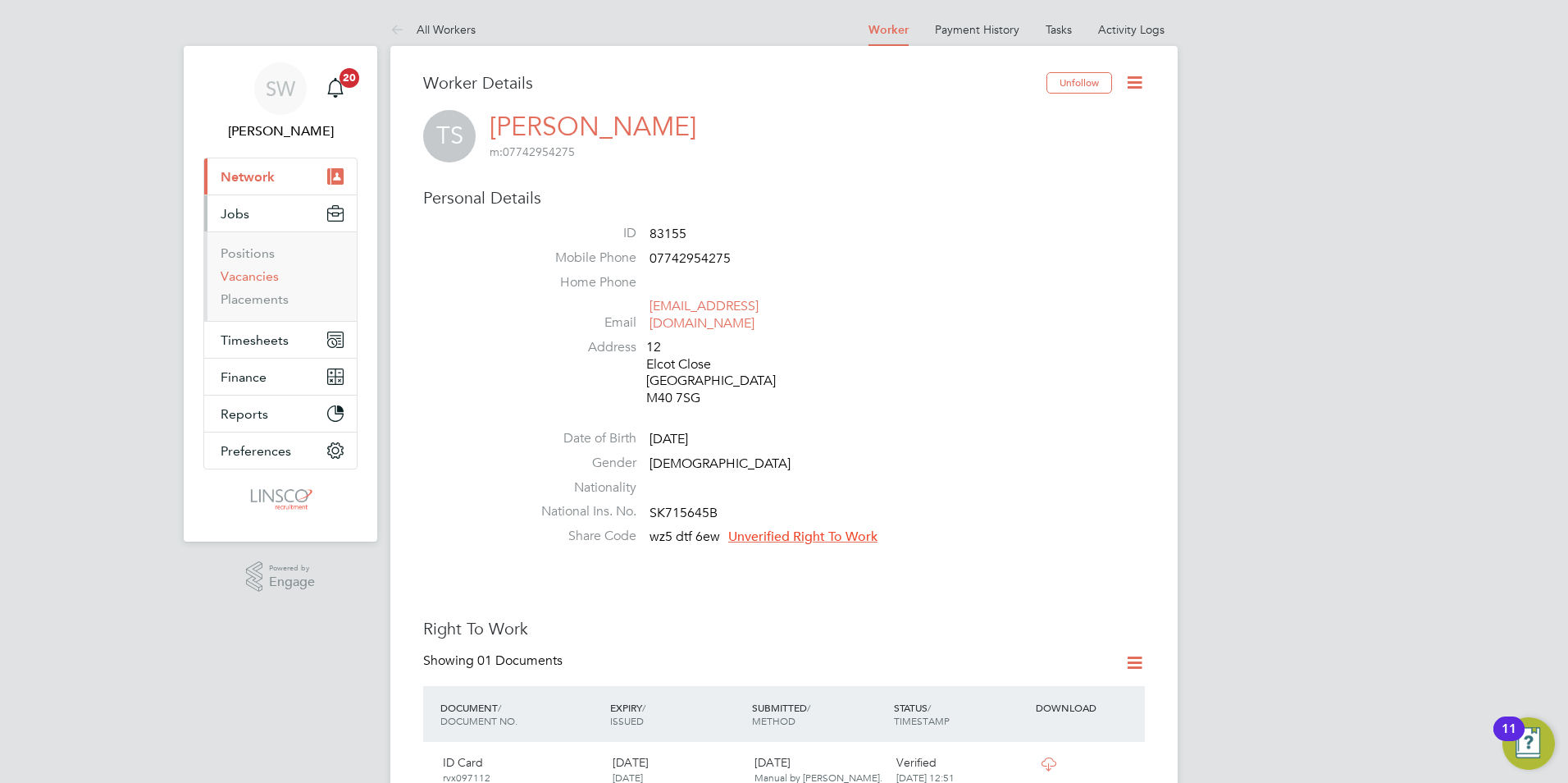
click at [260, 273] on link "Vacancies" at bounding box center [250, 275] width 59 height 16
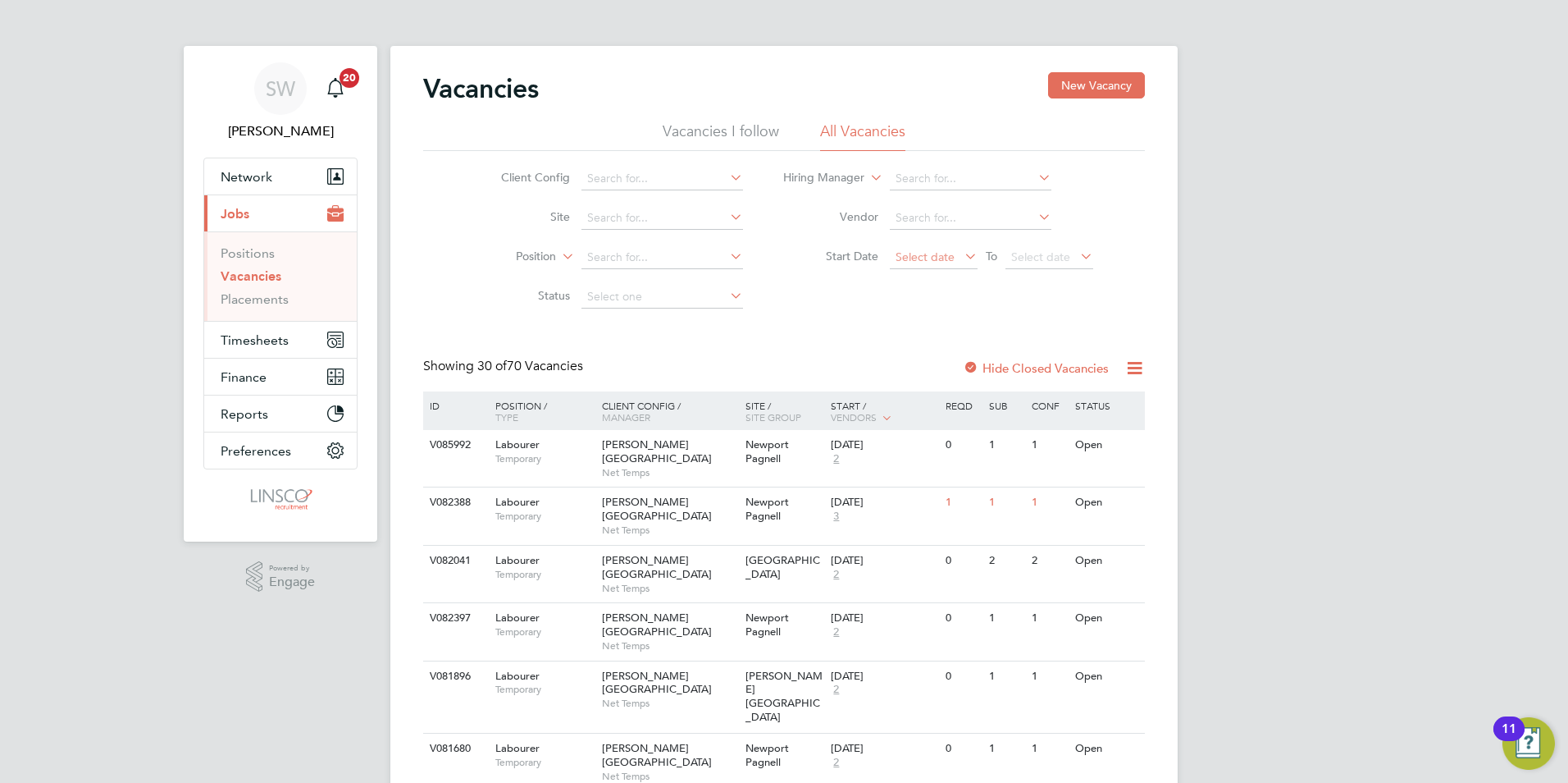
click at [959, 263] on span "Select date" at bounding box center [933, 258] width 88 height 22
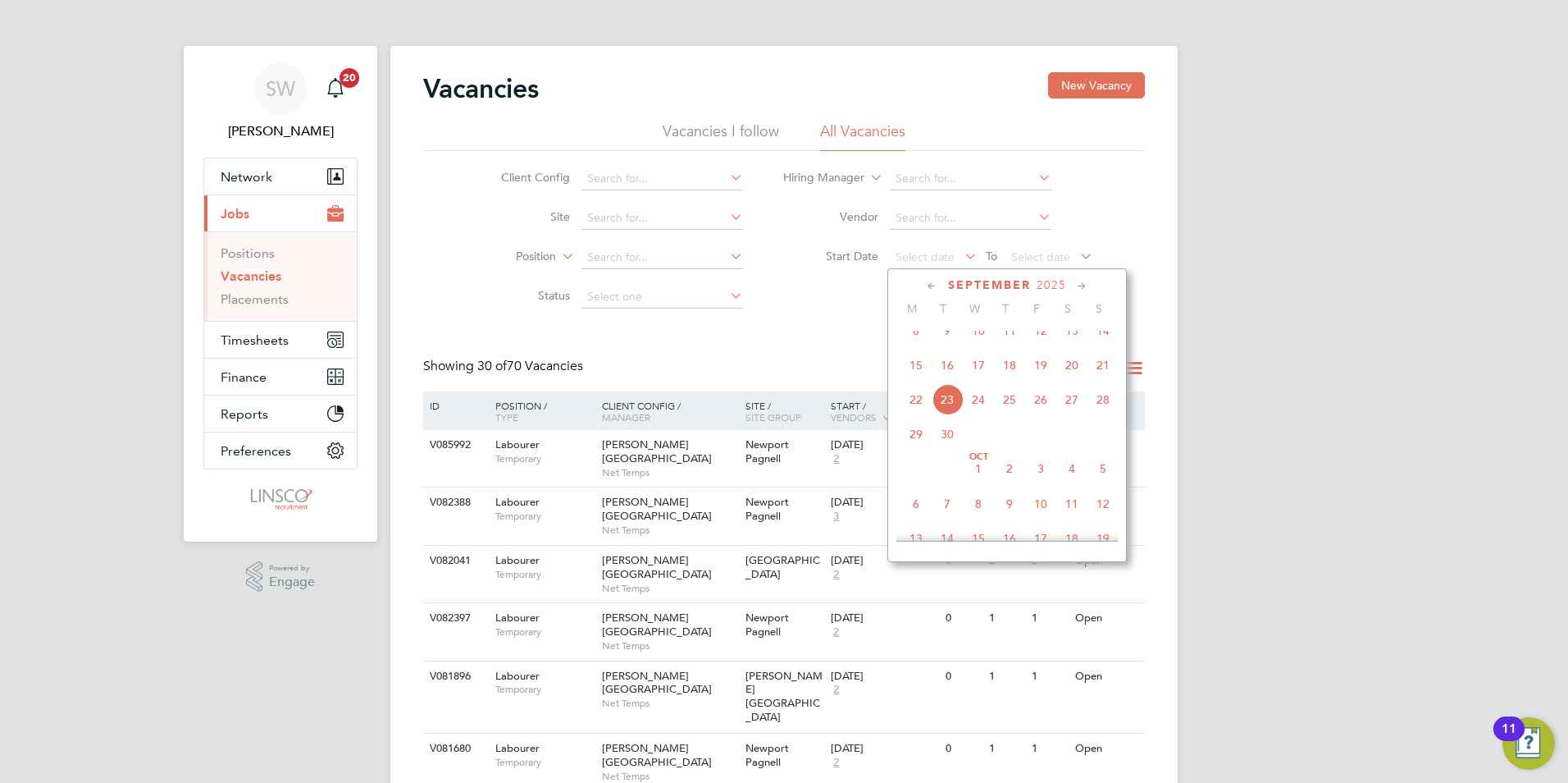
click at [909, 411] on span "22" at bounding box center [916, 400] width 31 height 31
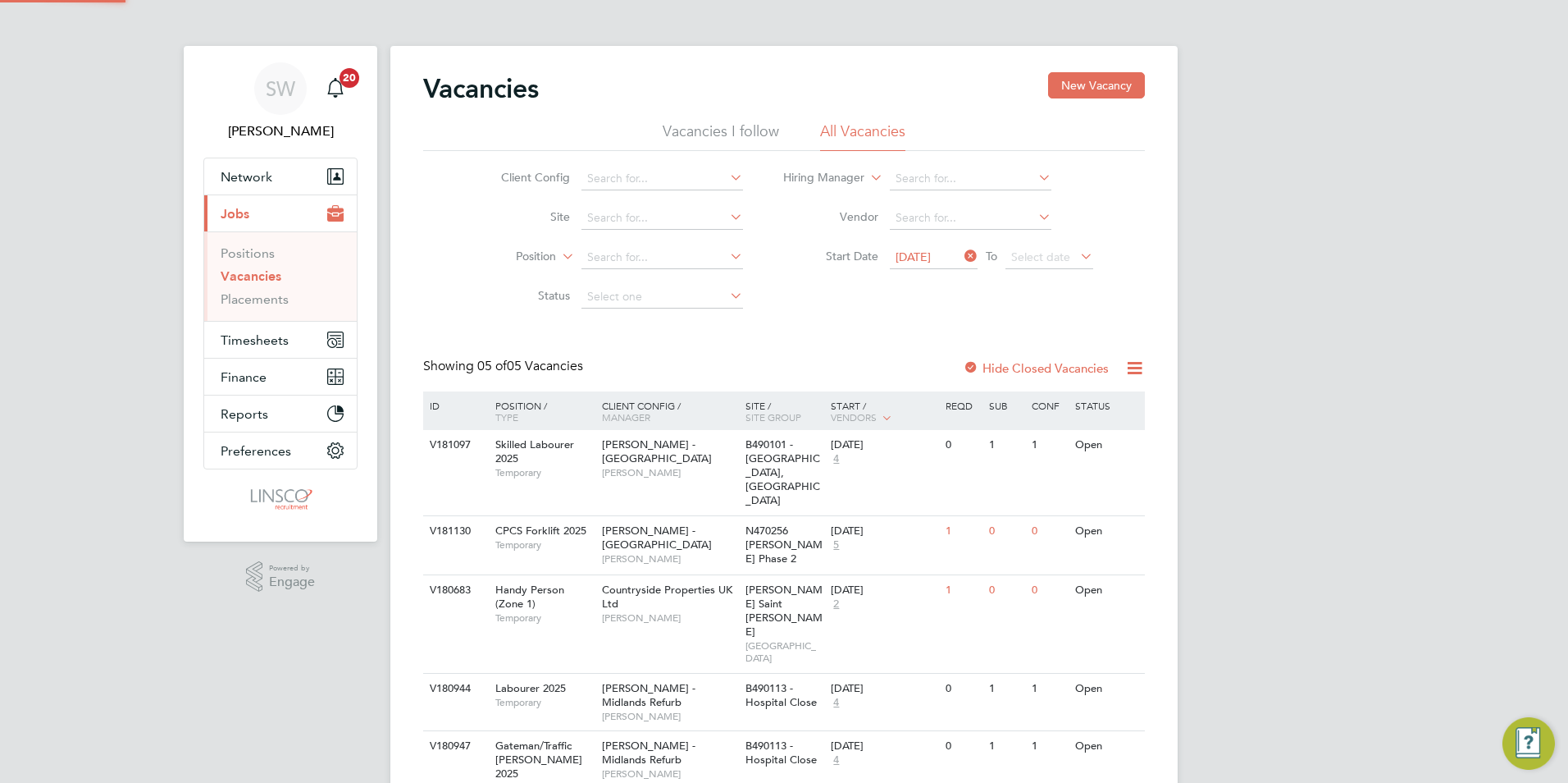
click at [931, 255] on span "22 Sep 2025" at bounding box center [912, 257] width 36 height 15
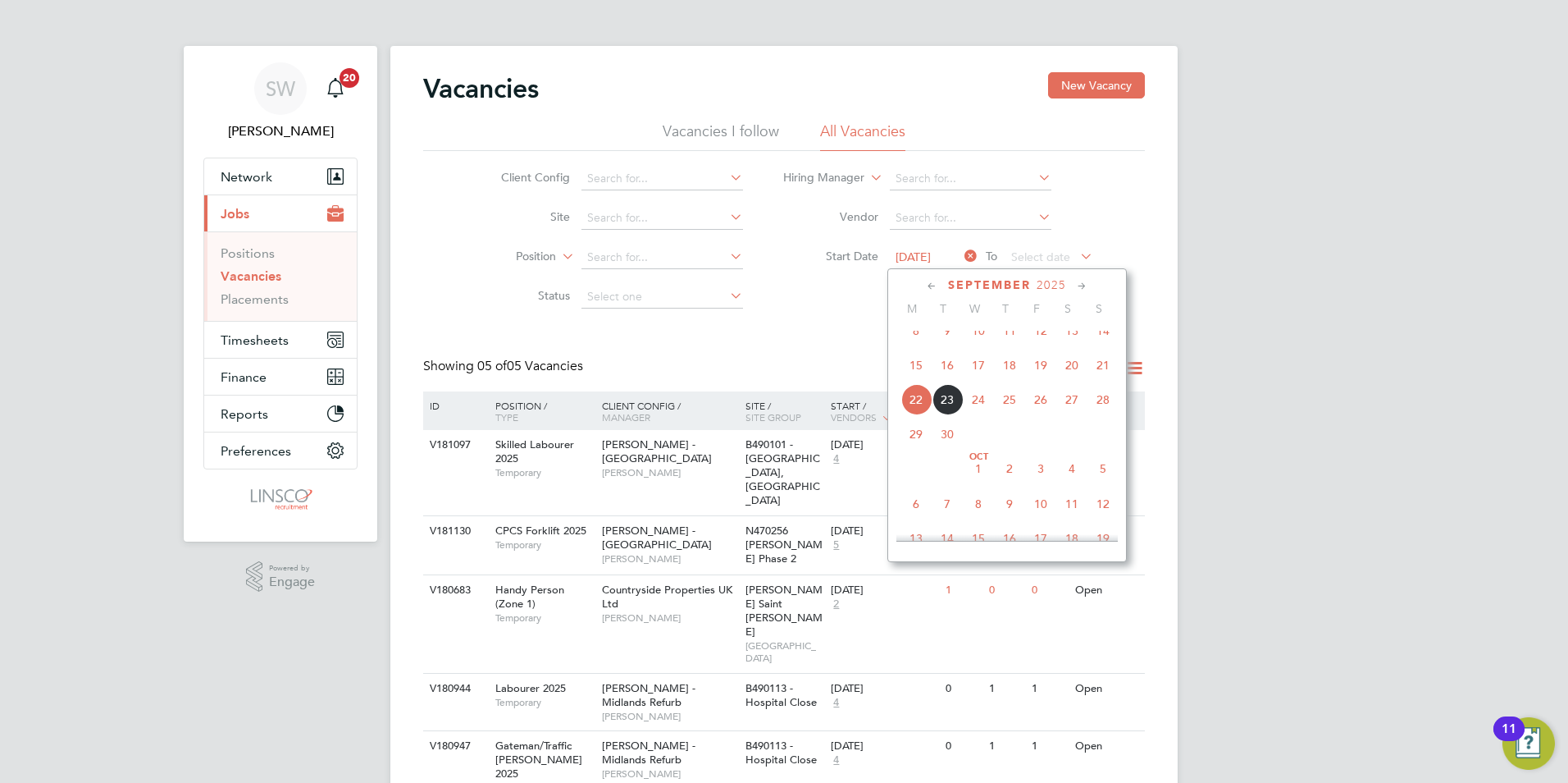
click at [950, 411] on span "23" at bounding box center [947, 400] width 31 height 31
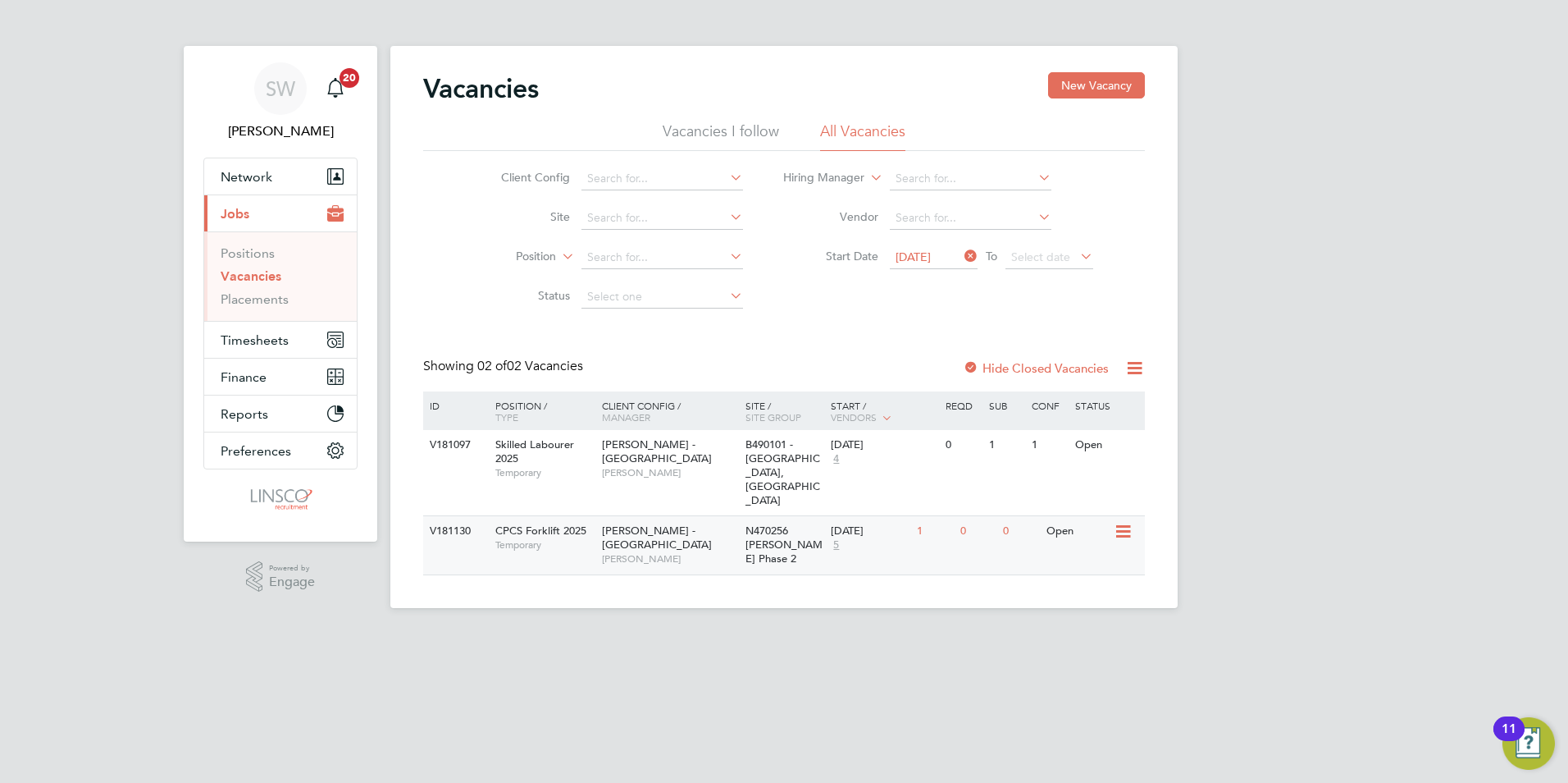
click at [658, 523] on span "[PERSON_NAME] - [GEOGRAPHIC_DATA]" at bounding box center [656, 537] width 110 height 27
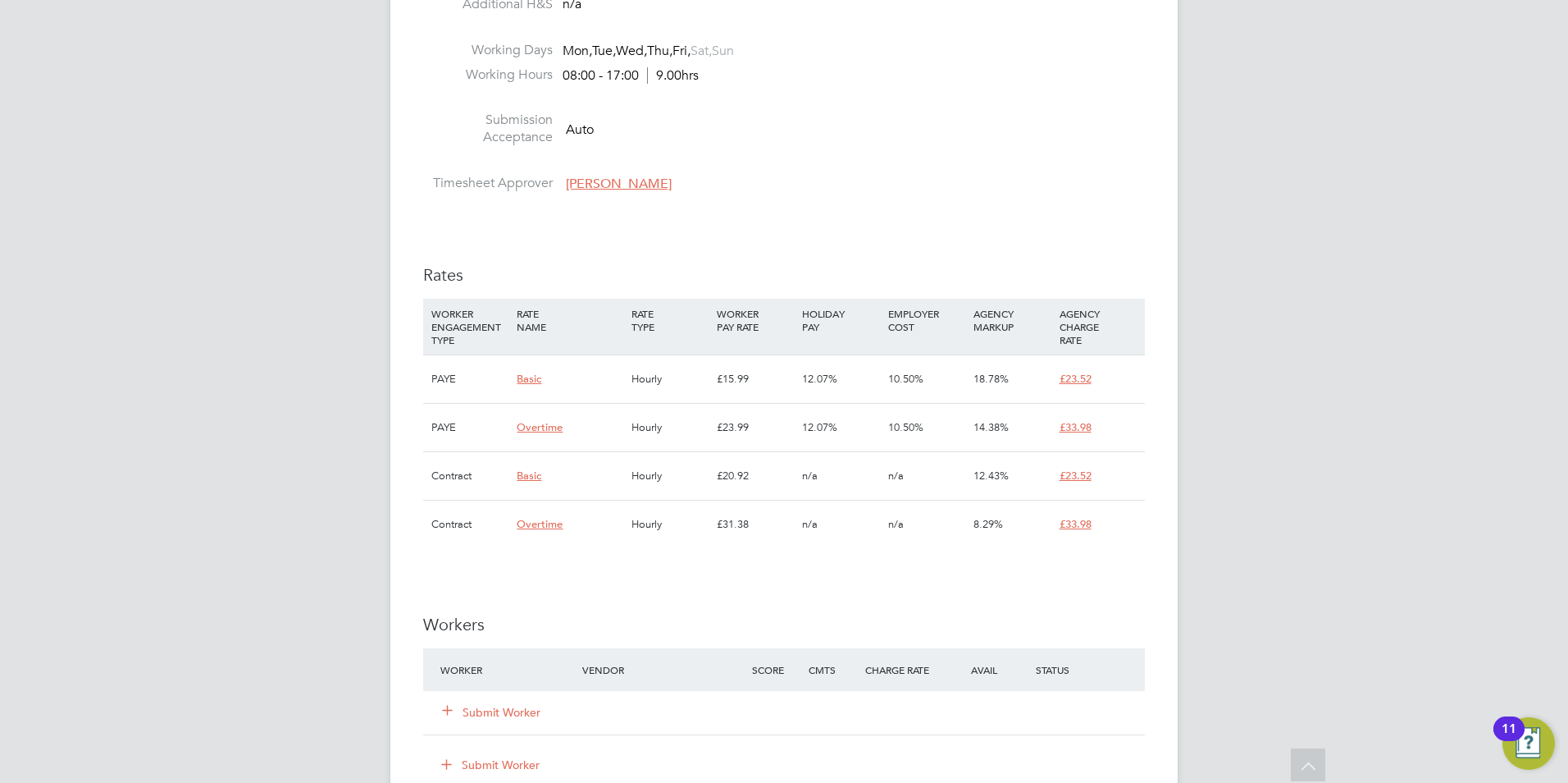
scroll to position [1149, 0]
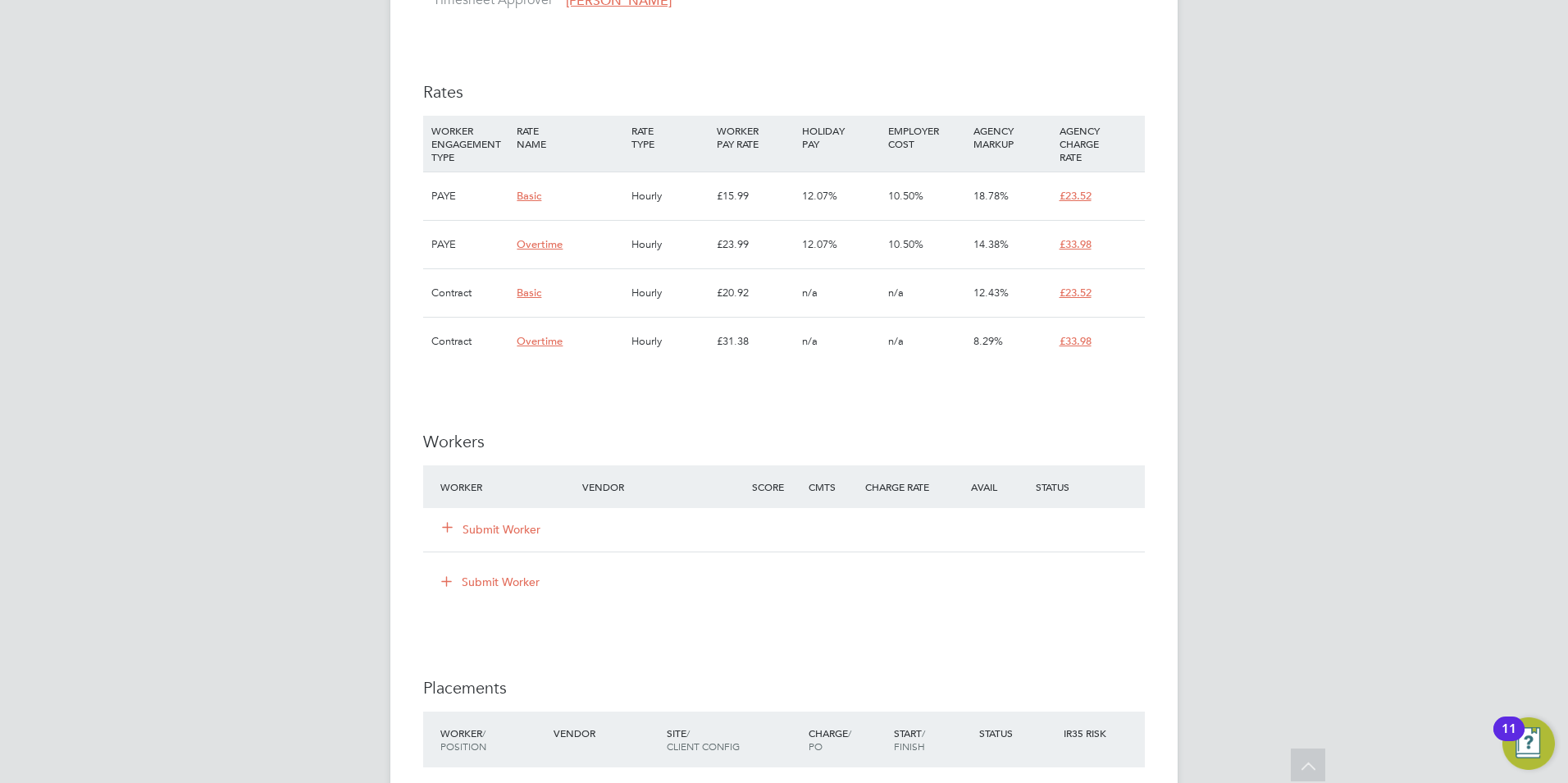
click at [516, 527] on button "Submit Worker" at bounding box center [492, 530] width 99 height 16
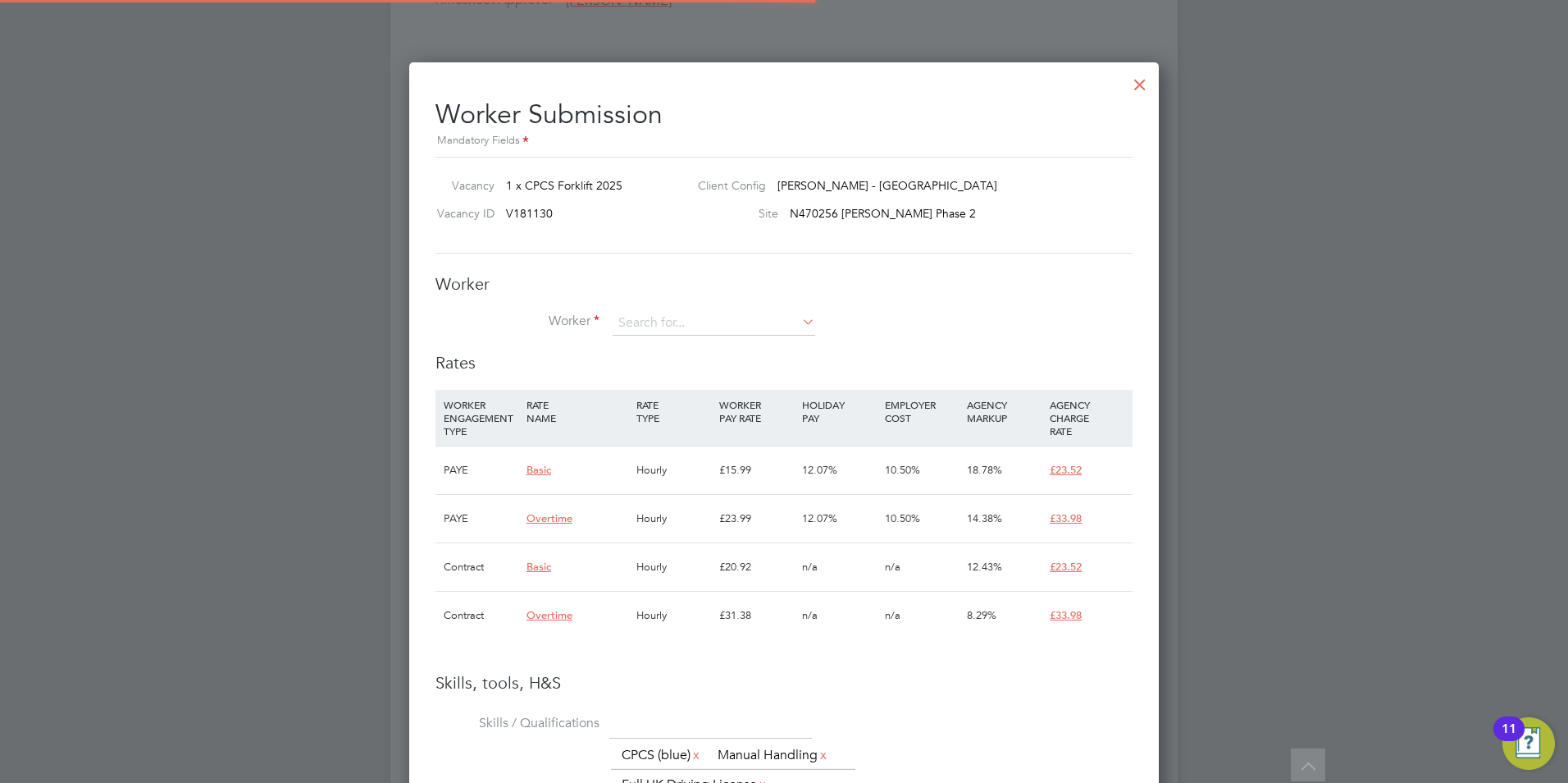
scroll to position [48, 112]
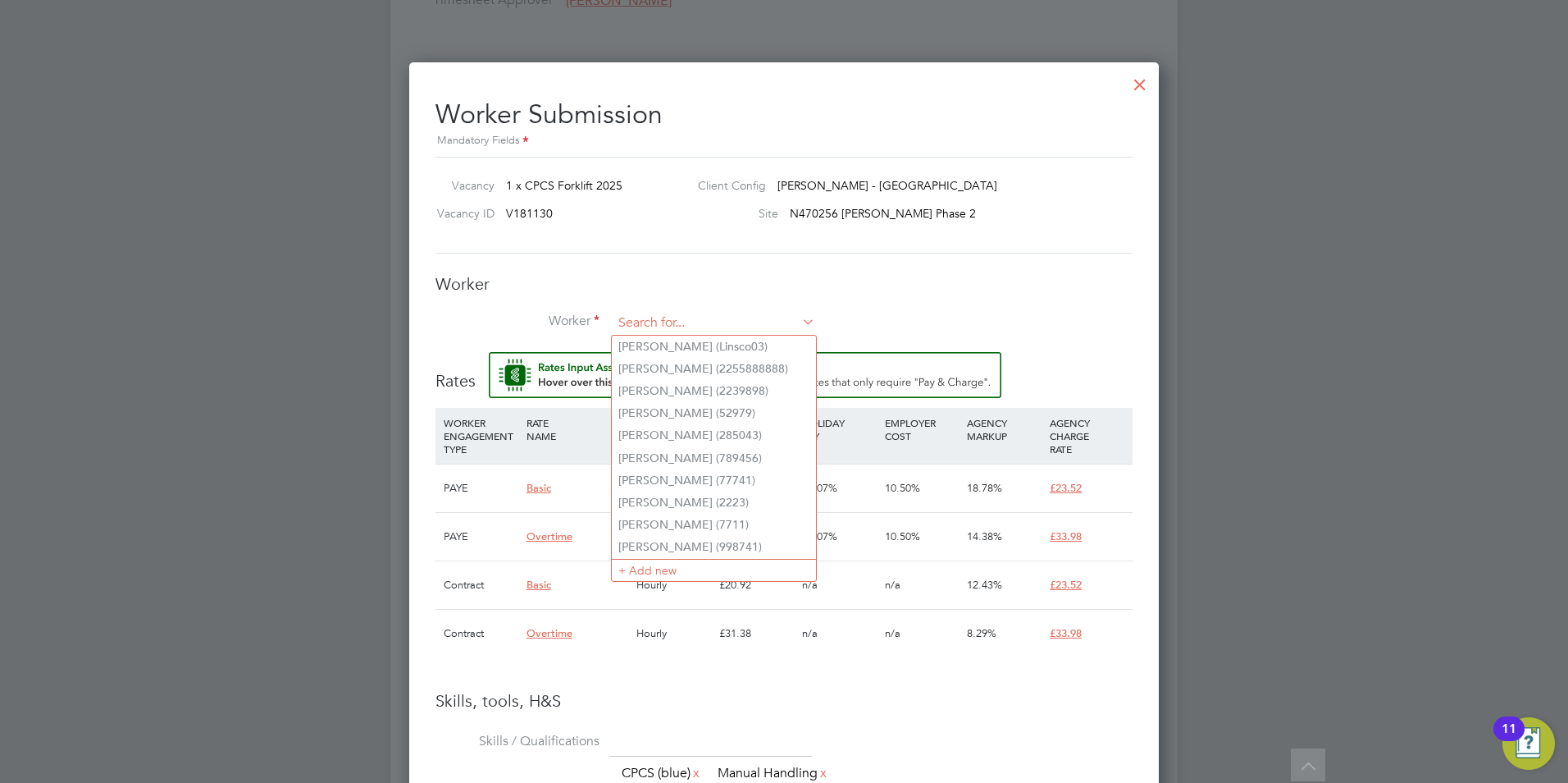
click at [703, 322] on input at bounding box center [714, 323] width 203 height 25
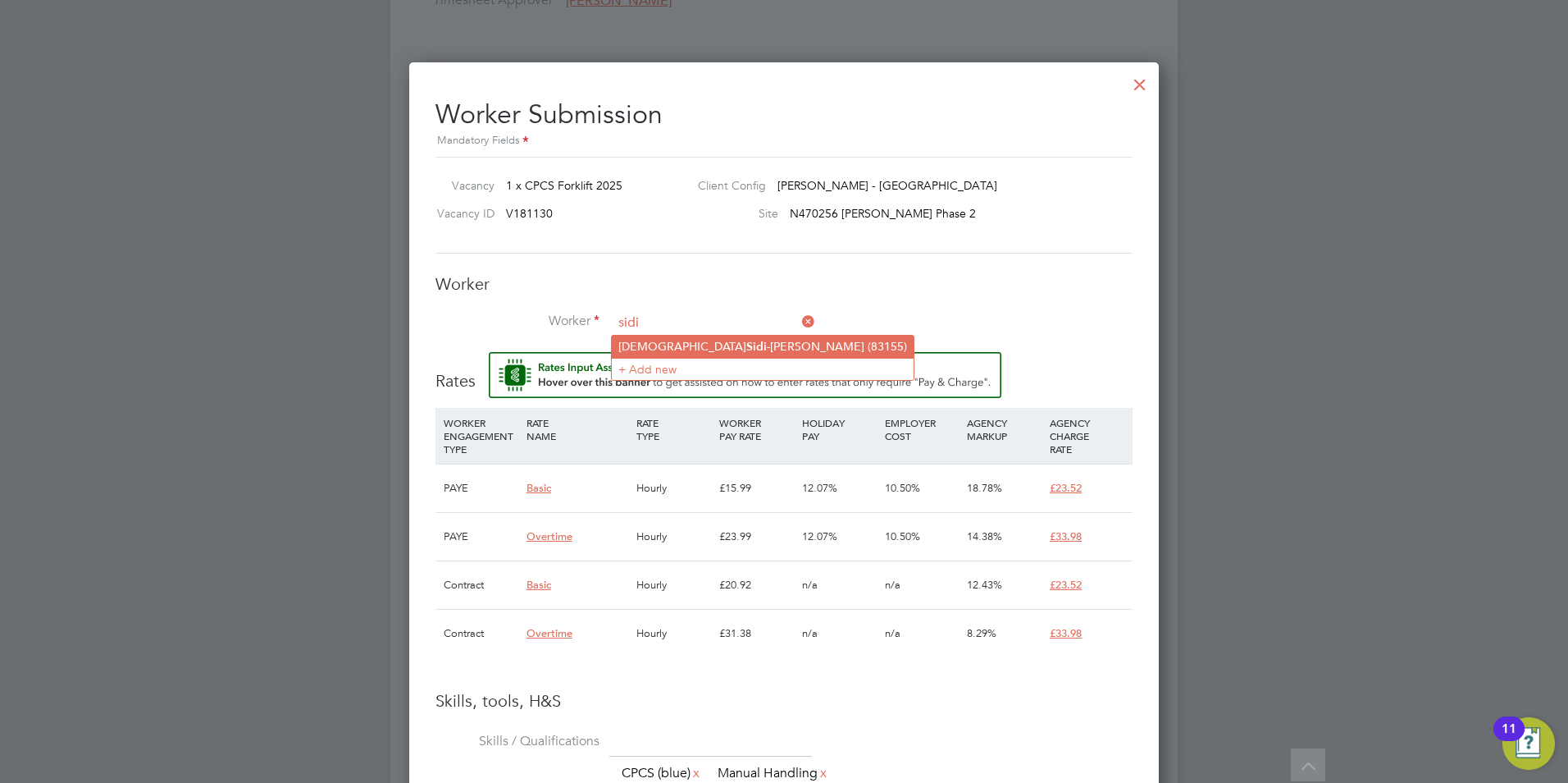
click at [746, 339] on b "Sidi" at bounding box center [756, 346] width 20 height 14
type input "[PERSON_NAME] (83155)"
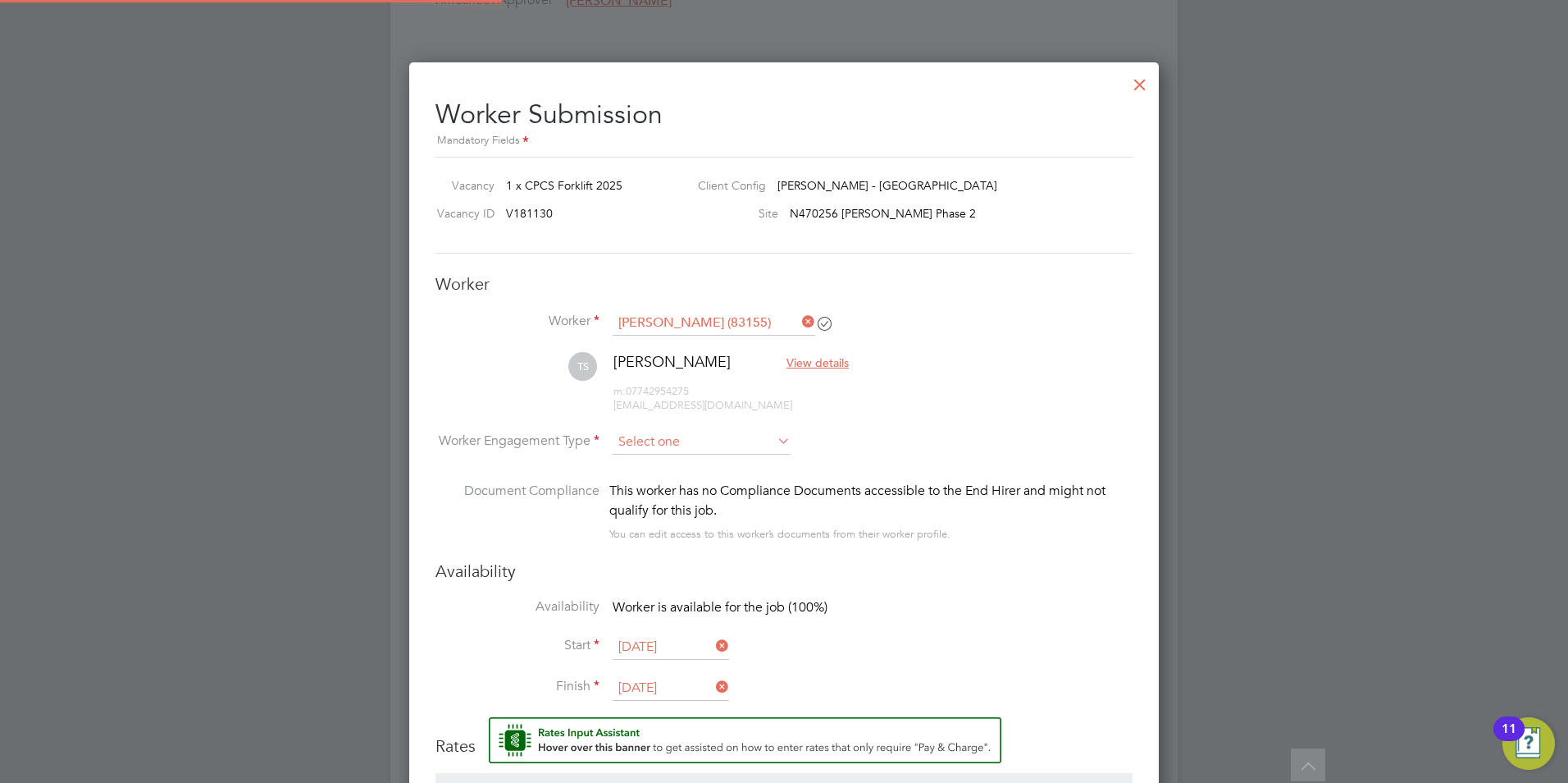
click at [688, 448] on input at bounding box center [701, 442] width 178 height 25
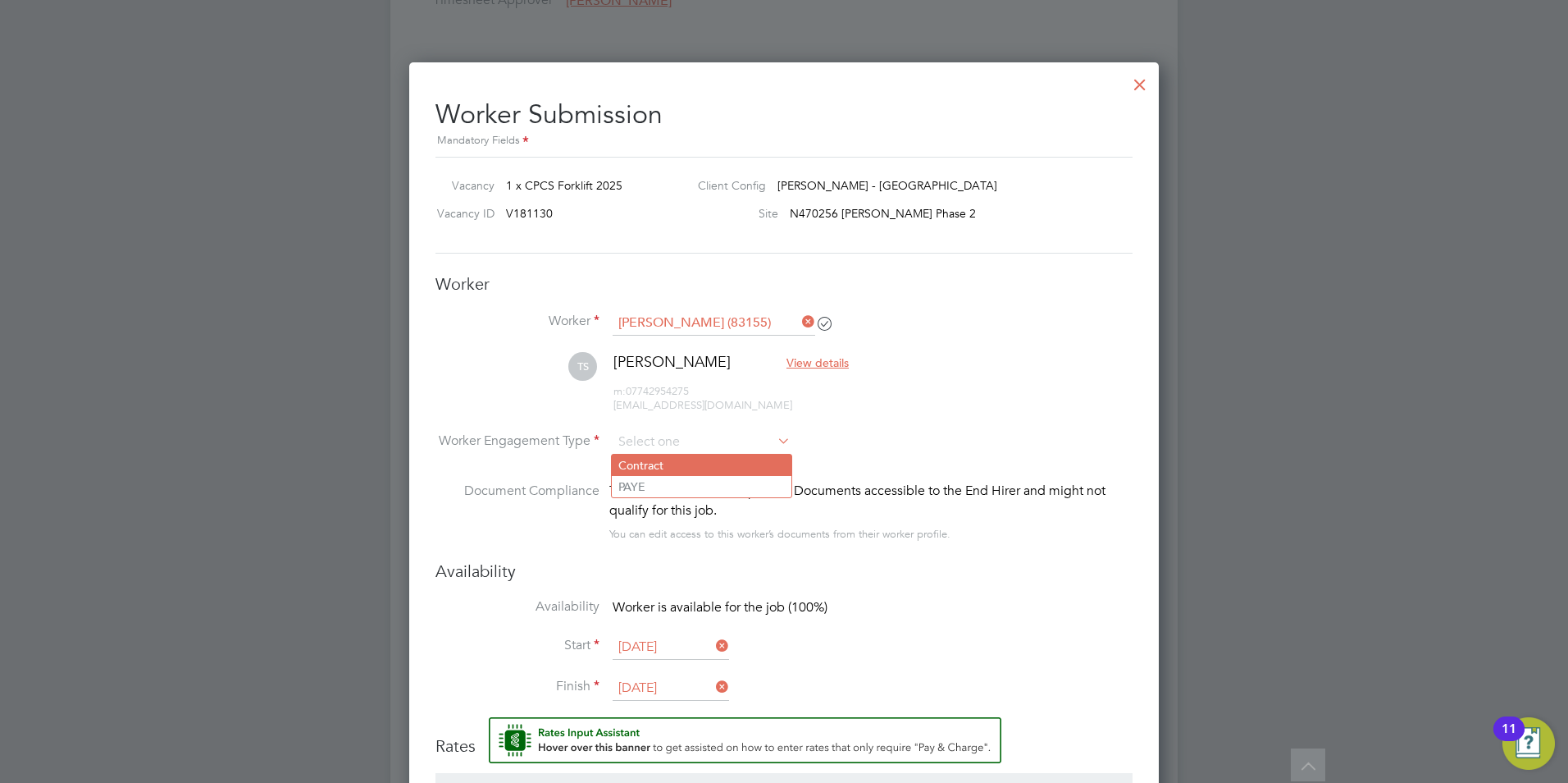
click at [678, 470] on li "Contract" at bounding box center [701, 465] width 179 height 21
type input "Contract"
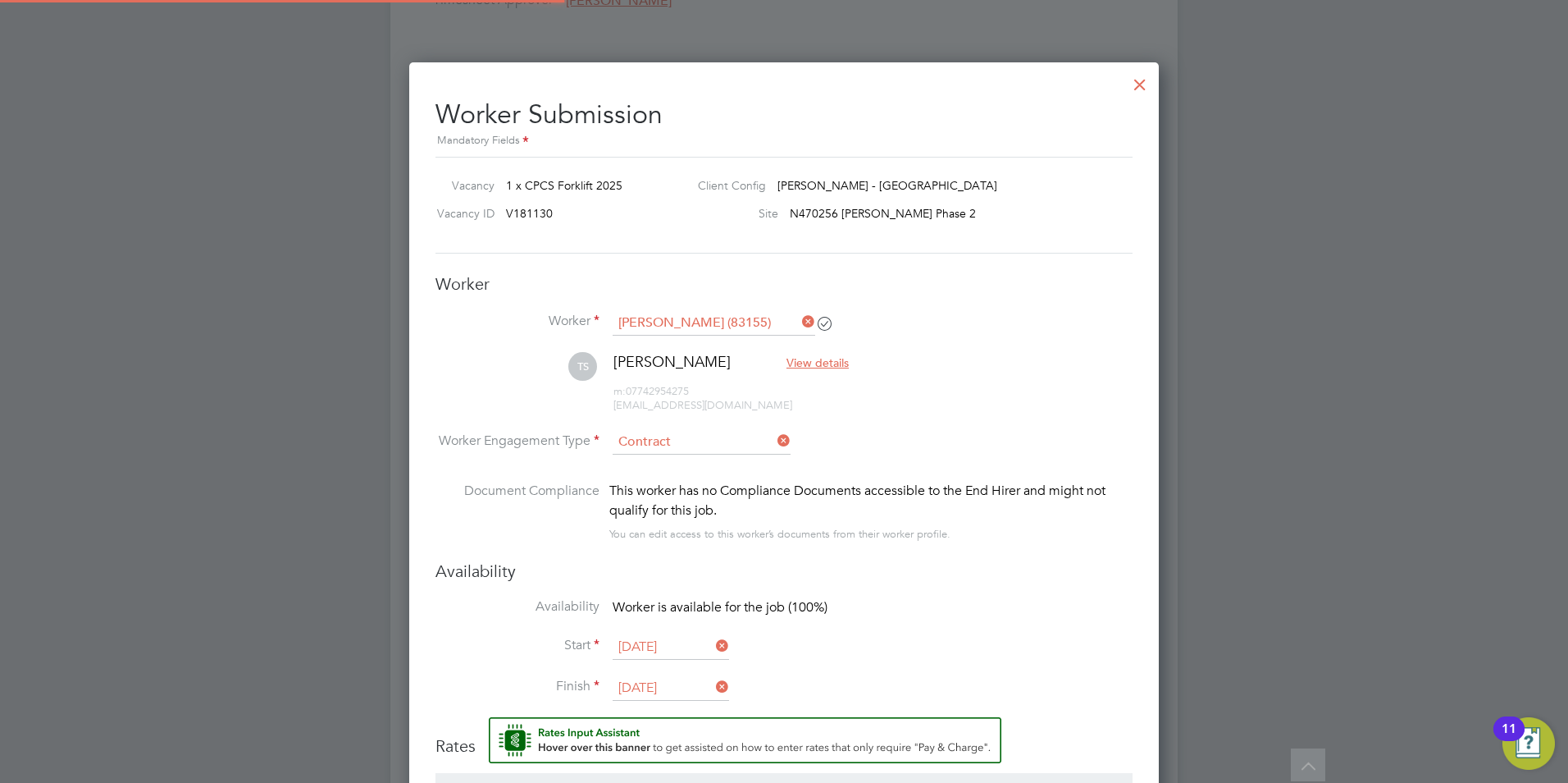
click at [900, 403] on li "TS [PERSON_NAME] View details m: 07742954275 [EMAIL_ADDRESS][DOMAIN_NAME]" at bounding box center [784, 391] width 697 height 78
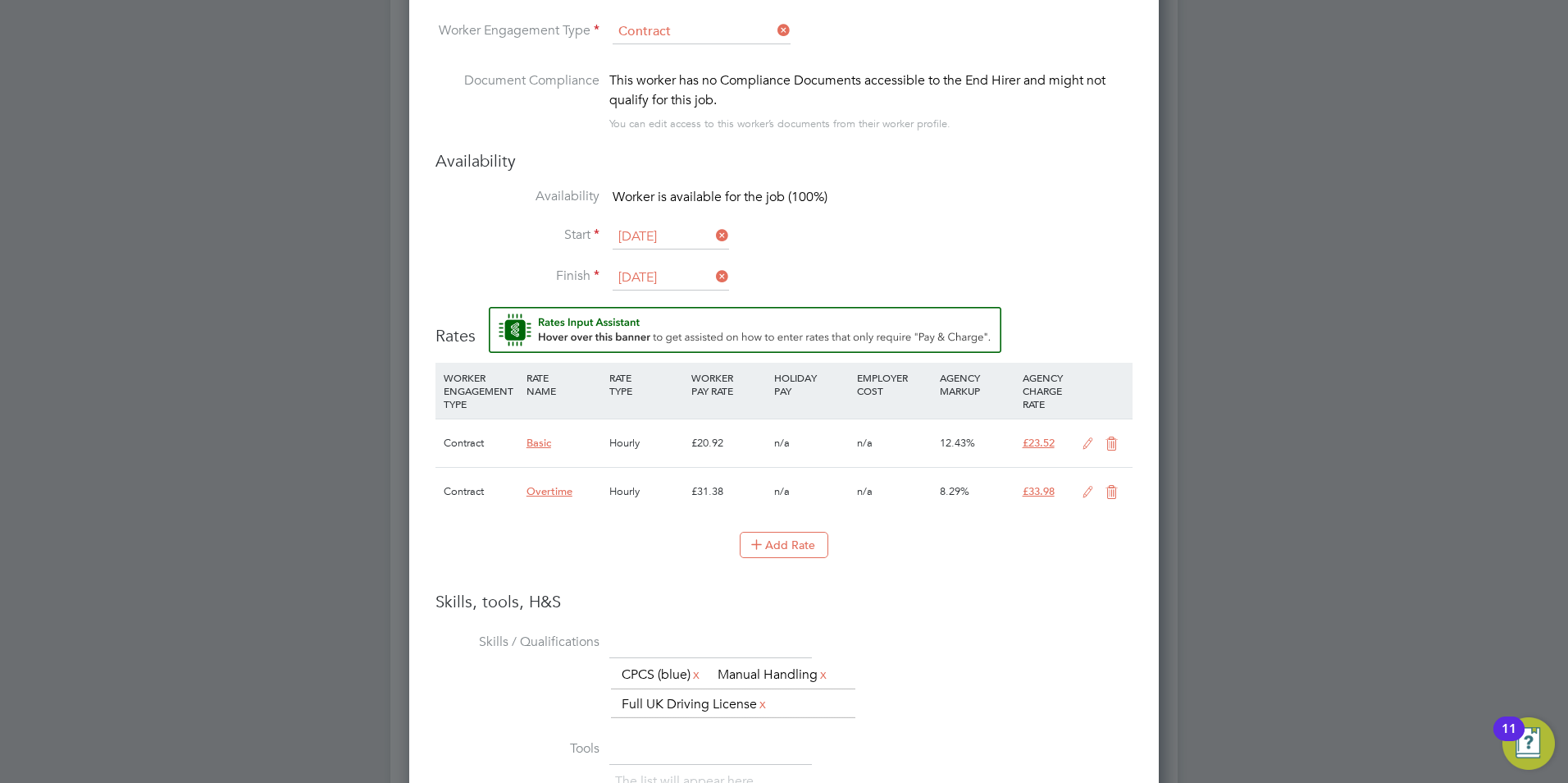
click at [1087, 442] on icon at bounding box center [1088, 444] width 20 height 13
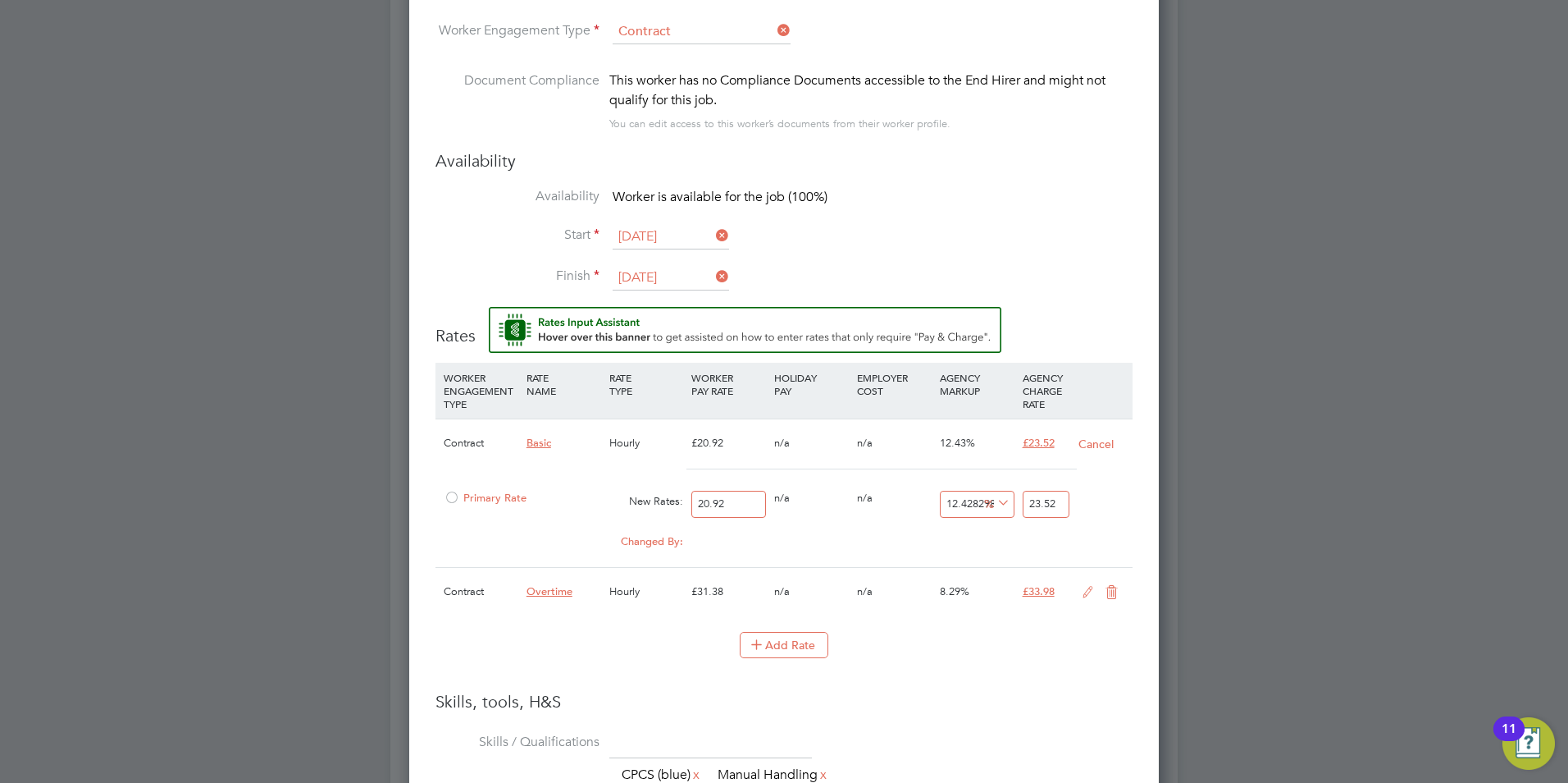
click at [449, 497] on div at bounding box center [452, 502] width 16 height 12
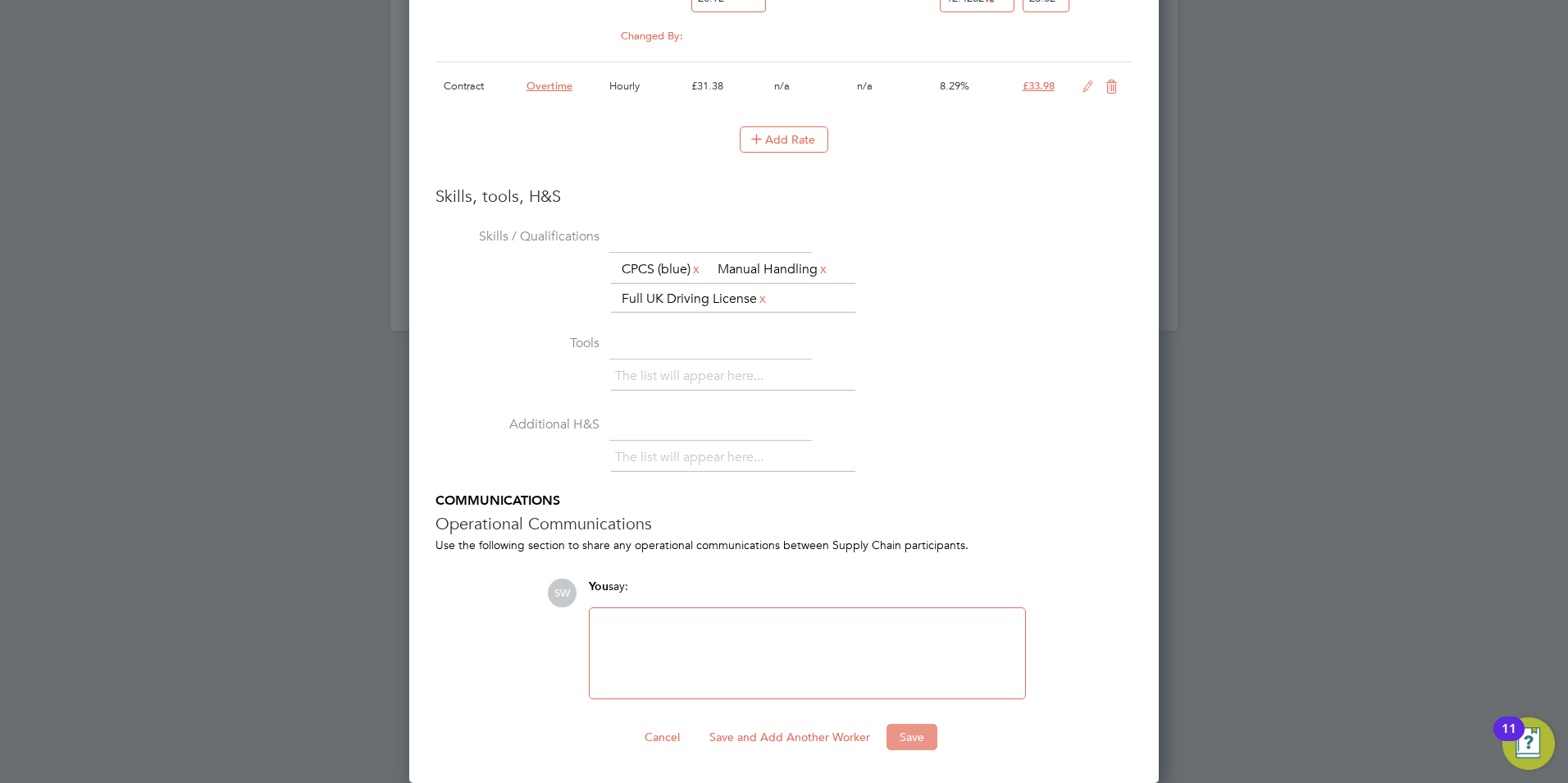
click at [916, 737] on button "Save" at bounding box center [912, 736] width 51 height 27
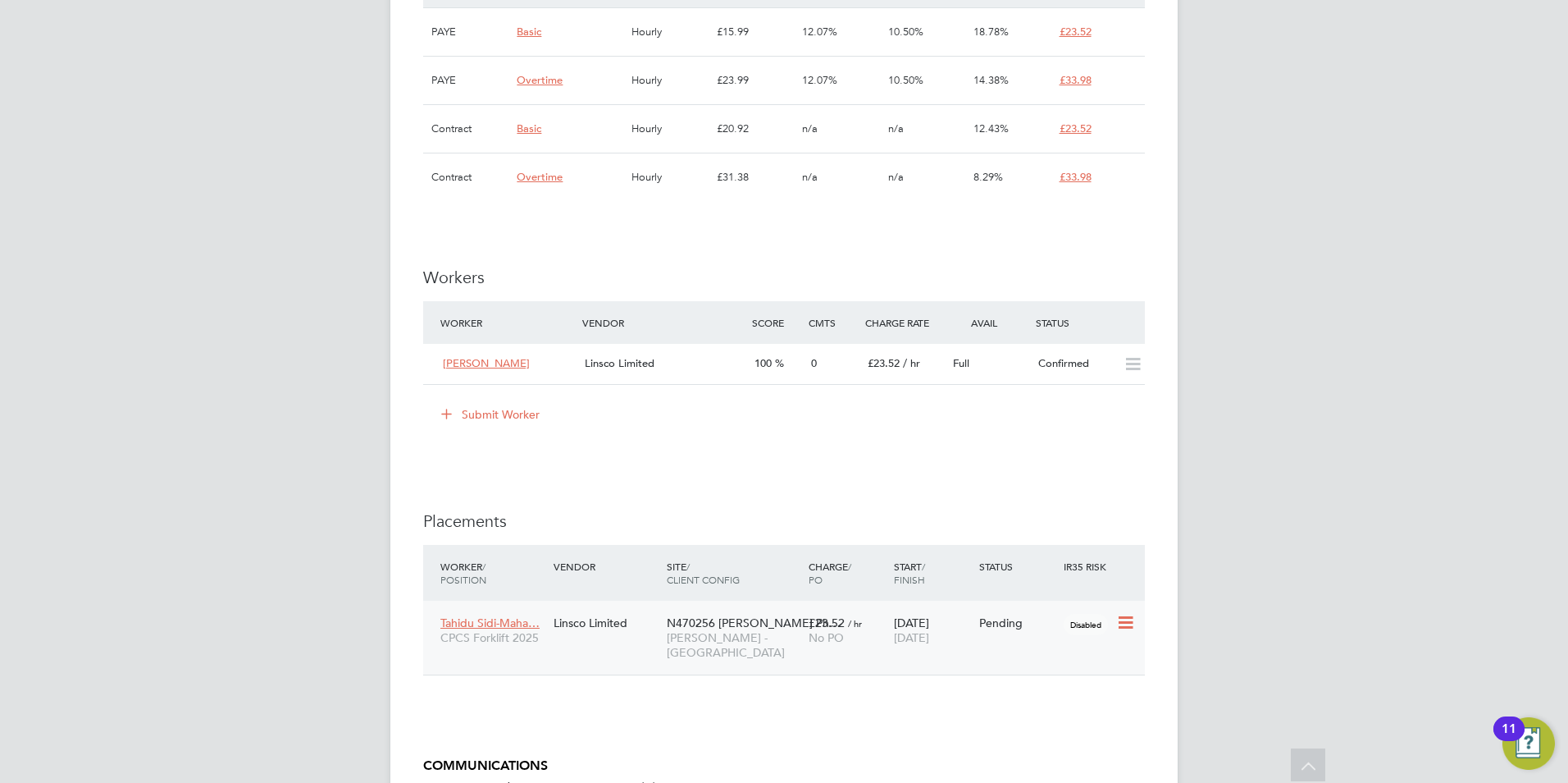
click at [1124, 624] on icon at bounding box center [1125, 623] width 16 height 20
click at [1057, 726] on li "Start" at bounding box center [1074, 724] width 116 height 23
type input "[PERSON_NAME]"
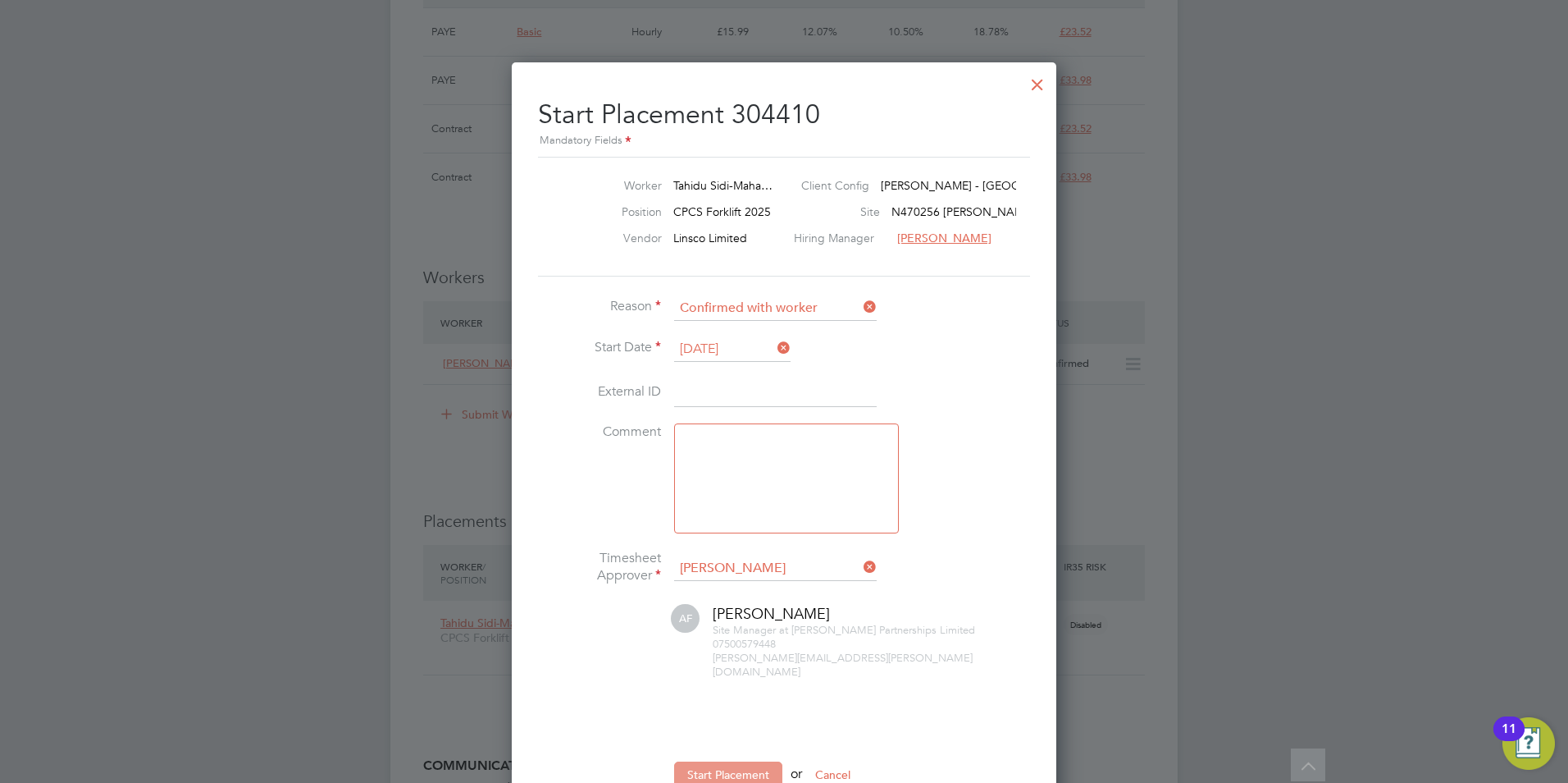
click at [706, 762] on button "Start Placement" at bounding box center [728, 774] width 108 height 27
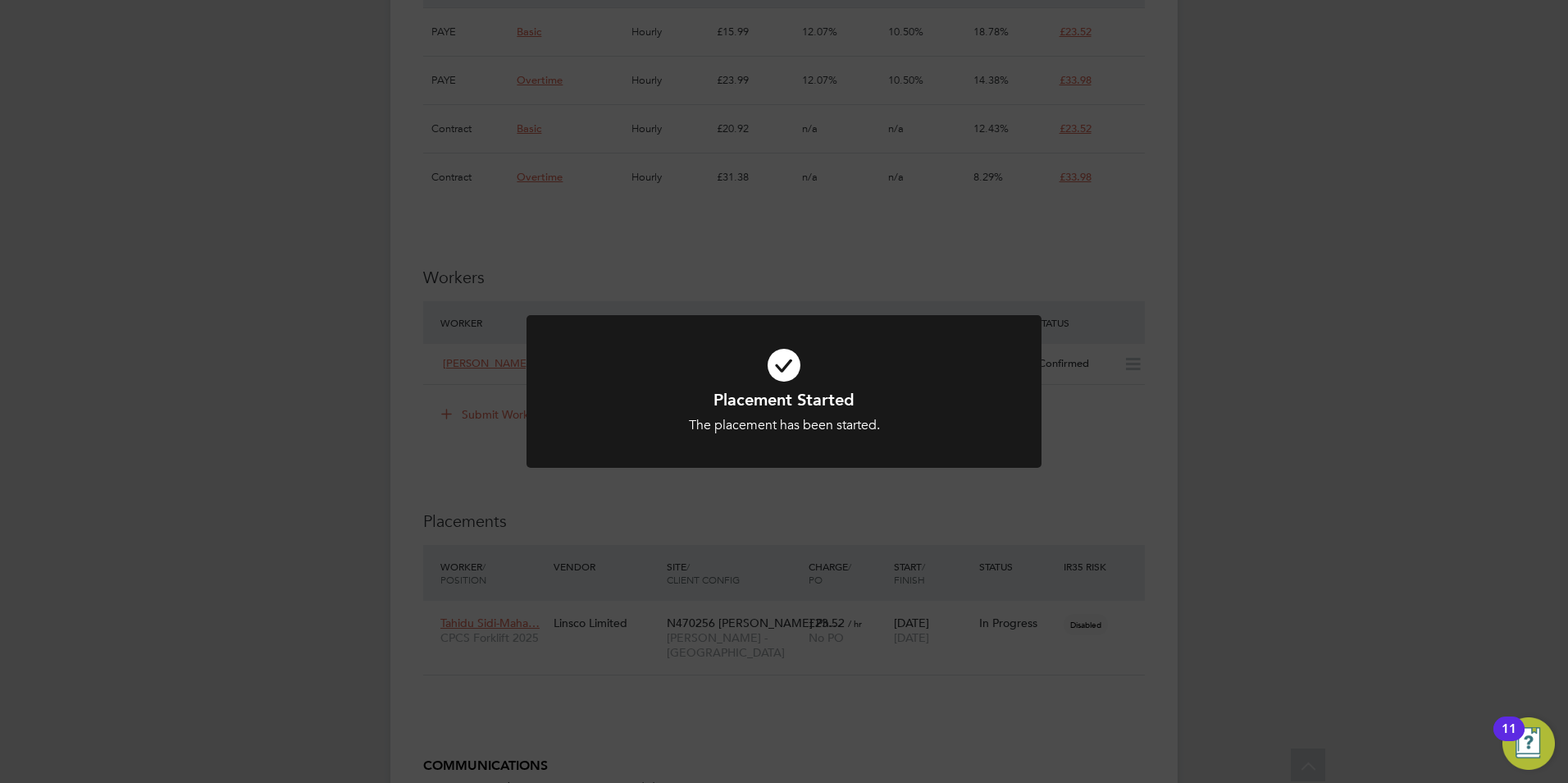
click at [762, 690] on div "Placement Started The placement has been started. Cancel Okay" at bounding box center [784, 392] width 1568 height 783
